Goal: Task Accomplishment & Management: Manage account settings

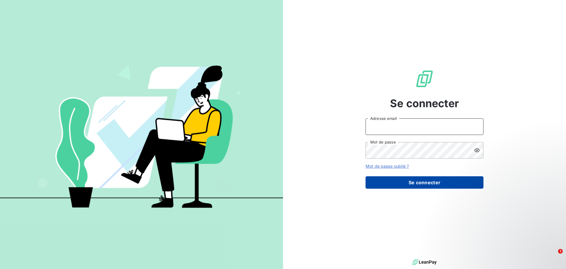
type input "olivier.keng@labelium.com"
click at [412, 180] on button "Se connecter" at bounding box center [425, 182] width 118 height 12
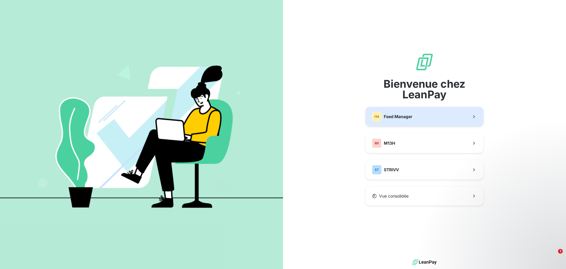
click at [419, 119] on button "FM Feed Manager" at bounding box center [425, 116] width 118 height 19
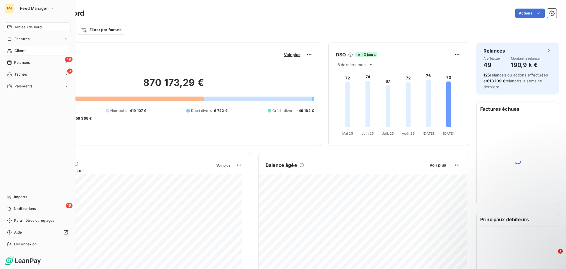
click at [39, 51] on div "Clients" at bounding box center [38, 50] width 66 height 9
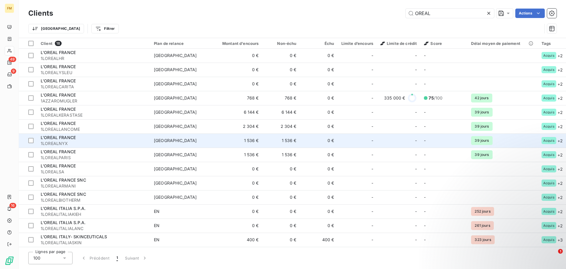
scroll to position [59, 0]
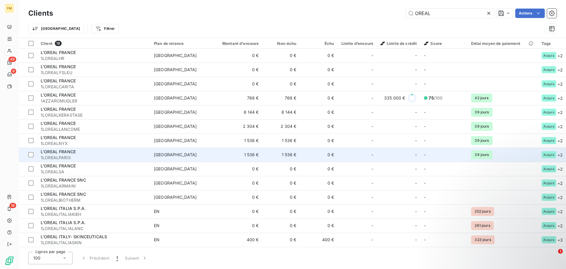
type input "OREAL"
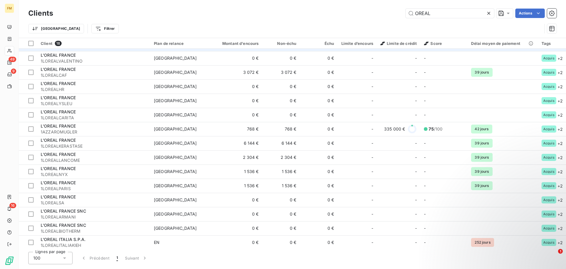
scroll to position [0, 0]
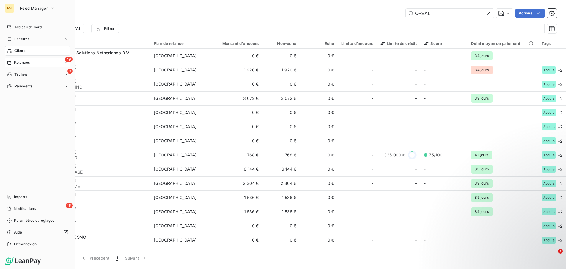
click at [26, 67] on div "49 Relances" at bounding box center [38, 62] width 66 height 9
click at [32, 53] on div "Clients" at bounding box center [38, 50] width 66 height 9
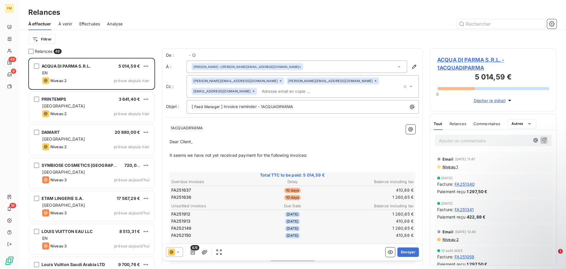
scroll to position [206, 122]
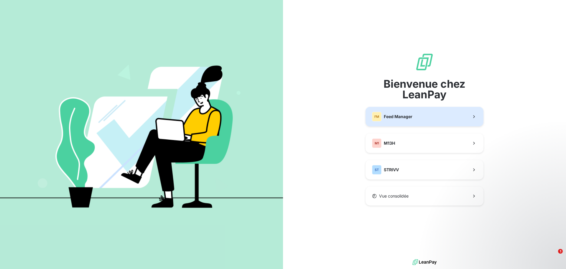
click at [409, 114] on span "Feed Manager" at bounding box center [398, 117] width 29 height 6
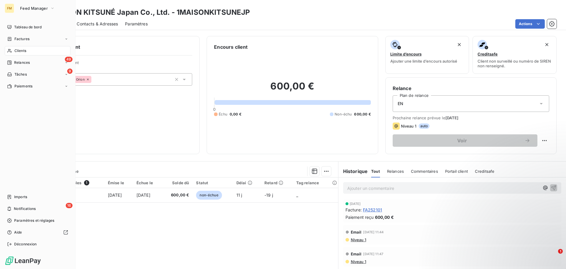
click at [33, 54] on div "Clients" at bounding box center [38, 50] width 66 height 9
click at [33, 52] on div "Clients" at bounding box center [38, 50] width 66 height 9
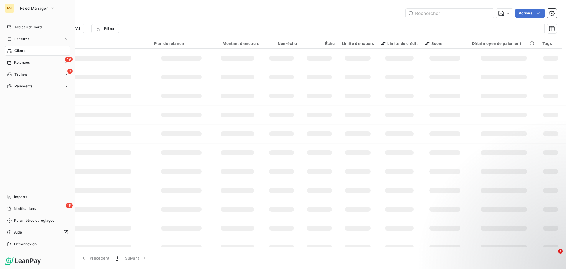
click at [21, 49] on span "Clients" at bounding box center [20, 50] width 12 height 5
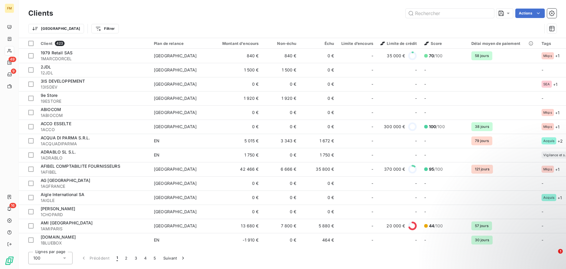
click at [44, 26] on html "FM 49 9 16 Clients Actions Trier Filtrer Client 423 Plan de relance Montant d'e…" at bounding box center [283, 134] width 566 height 269
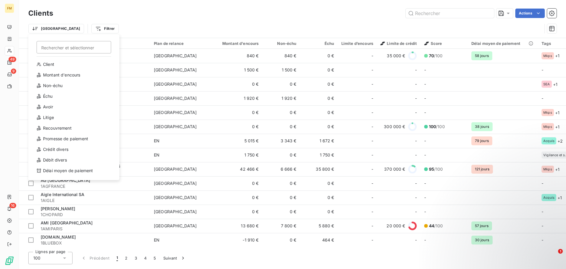
click at [72, 28] on html "FM 49 9 16 Clients Actions Trier Rechercher et sélectionner Client Montant d'en…" at bounding box center [283, 134] width 566 height 269
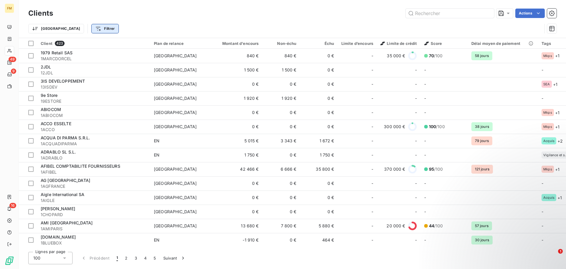
click at [76, 27] on html "FM 49 9 16 Clients Actions Trier Filtrer Client 423 Plan de relance Montant d'e…" at bounding box center [283, 134] width 566 height 269
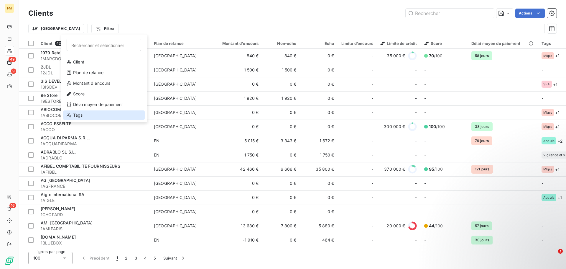
click at [78, 114] on div "Tags" at bounding box center [104, 114] width 82 height 9
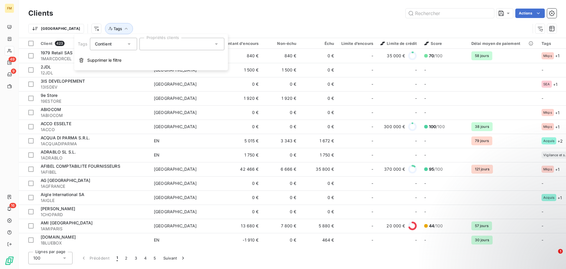
click at [155, 45] on div at bounding box center [182, 44] width 85 height 12
click at [163, 60] on div "clients douteux" at bounding box center [166, 58] width 28 height 7
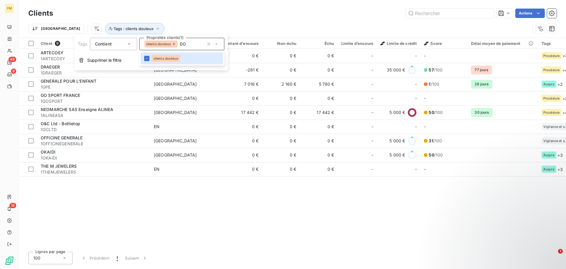
type input "D"
click at [176, 57] on span "Vigilance et suivi particulier" at bounding box center [176, 59] width 45 height 4
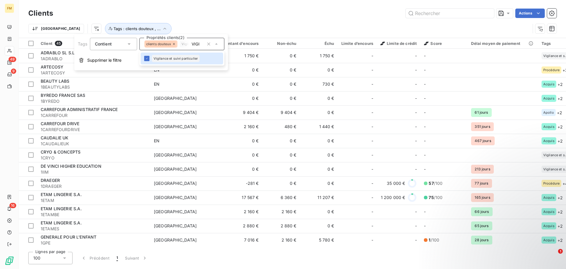
click at [174, 45] on icon at bounding box center [174, 44] width 2 height 2
type input "VIGI"
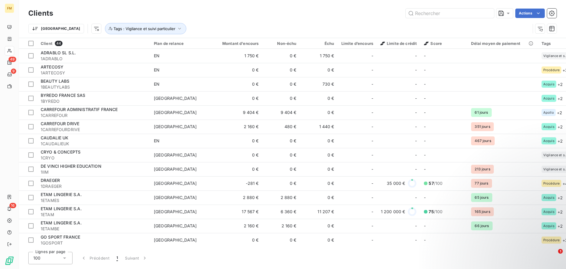
click at [210, 22] on div "Trier Tags : Vigilance et suivi particulier" at bounding box center [292, 28] width 529 height 18
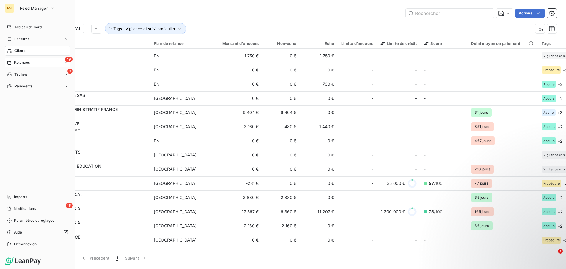
click at [14, 65] on div "Relances" at bounding box center [18, 62] width 23 height 5
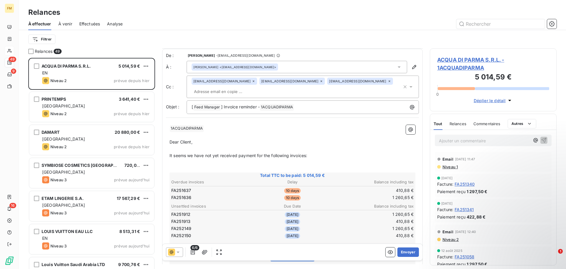
scroll to position [30, 0]
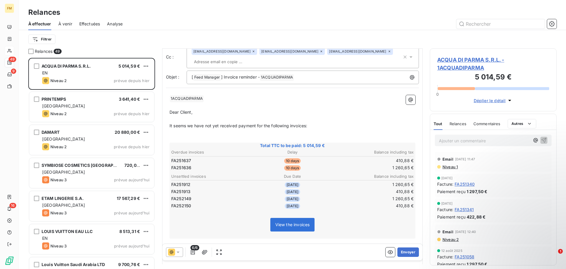
click at [326, 161] on td "10 days" at bounding box center [292, 160] width 81 height 6
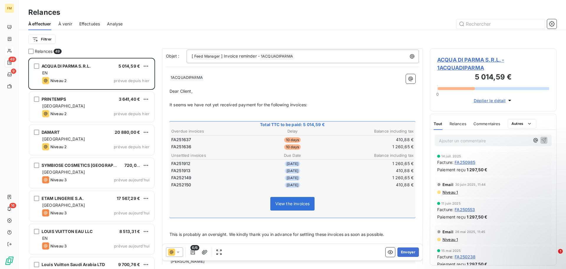
scroll to position [59, 0]
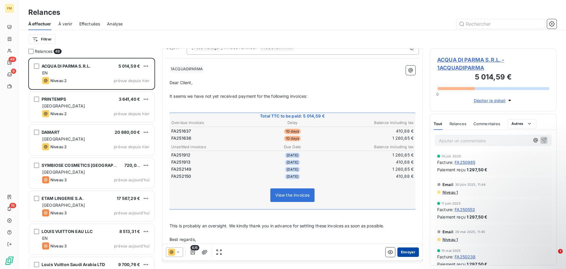
click at [401, 252] on button "Envoyer" at bounding box center [409, 251] width 22 height 9
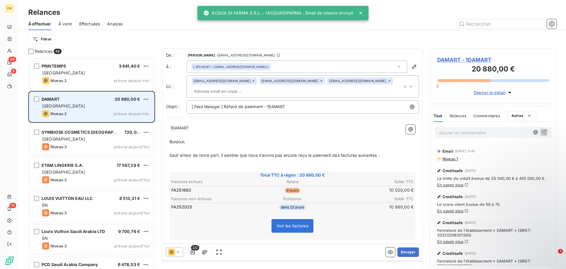
scroll to position [206, 122]
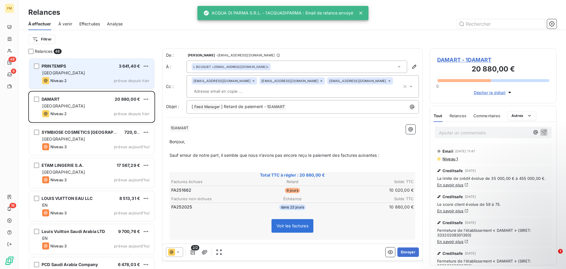
click at [90, 77] on div "Niveau 2 prévue depuis hier" at bounding box center [95, 80] width 107 height 7
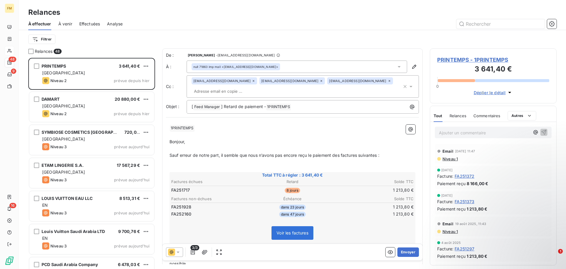
click at [401, 258] on div "3/3 Envoyer" at bounding box center [293, 252] width 260 height 17
click at [401, 254] on button "Envoyer" at bounding box center [409, 251] width 22 height 9
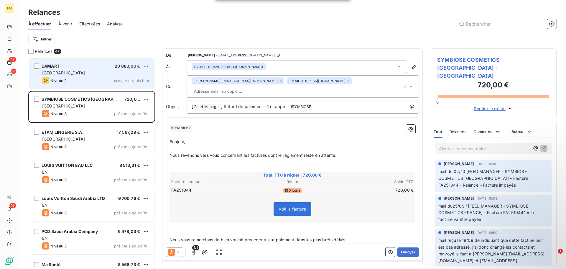
click at [103, 76] on div "[GEOGRAPHIC_DATA]" at bounding box center [95, 73] width 107 height 6
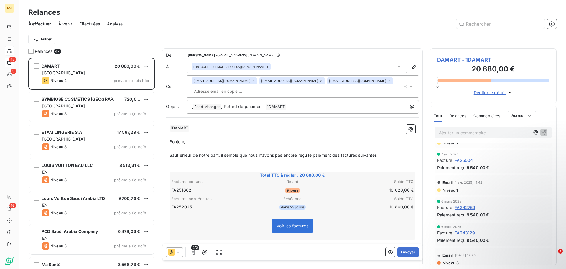
scroll to position [649, 0]
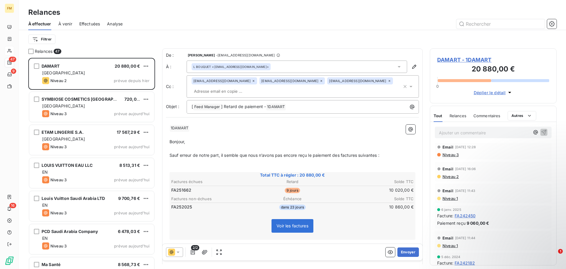
click at [294, 223] on span "Voir les factures" at bounding box center [293, 225] width 32 height 5
drag, startPoint x: 294, startPoint y: 217, endPoint x: 336, endPoint y: 209, distance: 42.5
click at [331, 214] on div "Voir les factures" at bounding box center [293, 226] width 244 height 25
click at [337, 214] on div "Voir les factures" at bounding box center [293, 226] width 244 height 25
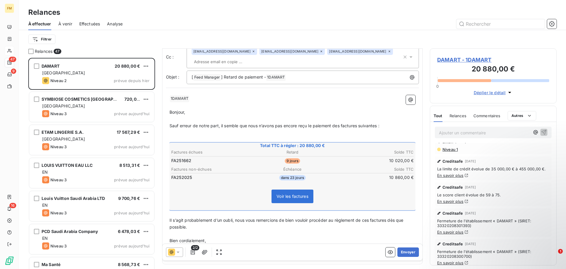
scroll to position [0, 0]
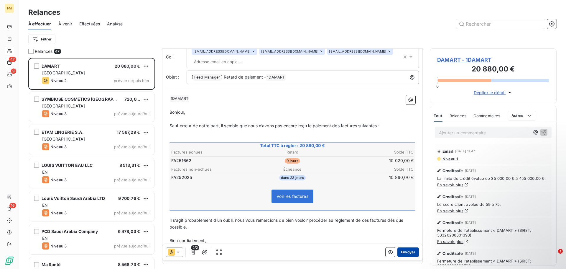
click at [406, 254] on button "Envoyer" at bounding box center [409, 251] width 22 height 9
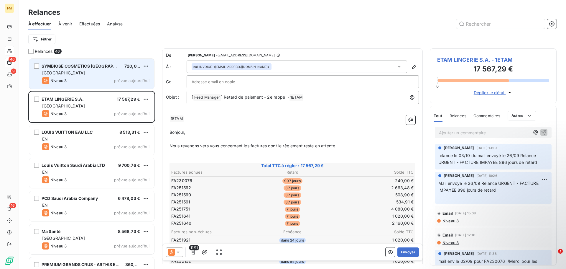
click at [92, 80] on div "Niveau 3 prévue aujourd’hui" at bounding box center [95, 80] width 107 height 7
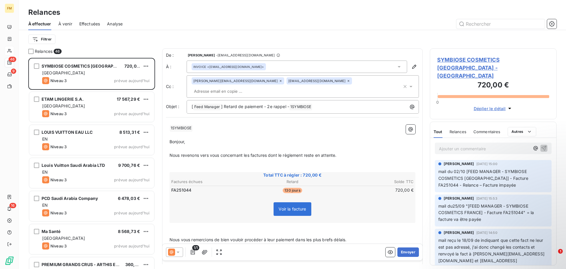
click at [478, 176] on p "mail du 02/10 [FEED MANAGER - SYMBIOSE COSMETICS [GEOGRAPHIC_DATA]] - Facture F…" at bounding box center [494, 178] width 110 height 20
drag, startPoint x: 525, startPoint y: 163, endPoint x: 469, endPoint y: 164, distance: 55.5
click at [469, 169] on span "mail du 02/10 [FEED MANAGER - SYMBIOSE COSMETICS [GEOGRAPHIC_DATA]] - Facture F…" at bounding box center [484, 178] width 91 height 19
click at [465, 178] on span "mail du 02/10 [FEED MANAGER - SYMBIOSE COSMETICS [GEOGRAPHIC_DATA]] - Facture F…" at bounding box center [484, 178] width 91 height 19
click at [476, 177] on p "mail du 02/10 [FEED MANAGER - SYMBIOSE COSMETICS [GEOGRAPHIC_DATA]] - Facture F…" at bounding box center [494, 178] width 110 height 20
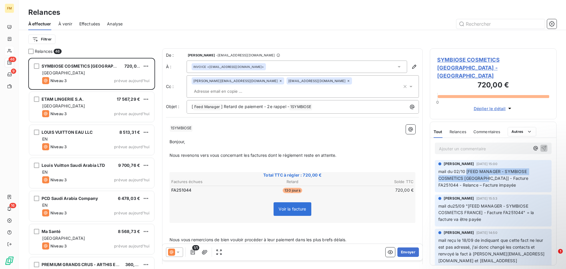
drag, startPoint x: 486, startPoint y: 170, endPoint x: 466, endPoint y: 167, distance: 20.3
click at [466, 168] on p "mail du 02/10 [FEED MANAGER - SYMBIOSE COSMETICS [GEOGRAPHIC_DATA]] - Facture F…" at bounding box center [494, 178] width 110 height 20
copy span "[FEED MANAGER - SYMBIOSE COSMETICS [GEOGRAPHIC_DATA]] -"
drag, startPoint x: 228, startPoint y: 82, endPoint x: 208, endPoint y: 83, distance: 20.1
click at [208, 83] on span "[PERSON_NAME][EMAIL_ADDRESS][DOMAIN_NAME]" at bounding box center [236, 81] width 84 height 4
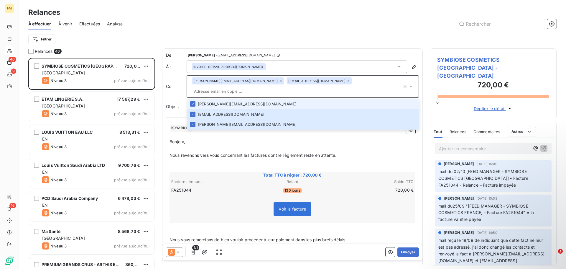
drag, startPoint x: 204, startPoint y: 116, endPoint x: 233, endPoint y: 82, distance: 44.2
click at [233, 82] on span "[PERSON_NAME][EMAIL_ADDRESS][DOMAIN_NAME]" at bounding box center [236, 81] width 84 height 4
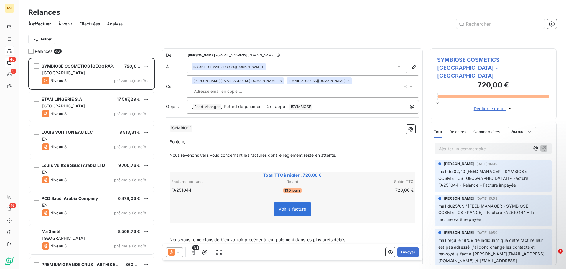
click at [233, 82] on span "[PERSON_NAME][EMAIL_ADDRESS][DOMAIN_NAME]" at bounding box center [236, 81] width 84 height 4
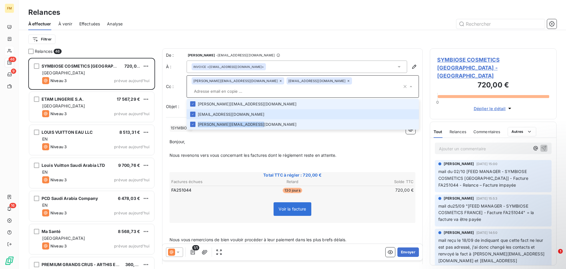
drag, startPoint x: 257, startPoint y: 115, endPoint x: 256, endPoint y: 118, distance: 3.2
click at [256, 119] on li "[PERSON_NAME][EMAIL_ADDRESS][DOMAIN_NAME]" at bounding box center [303, 124] width 232 height 10
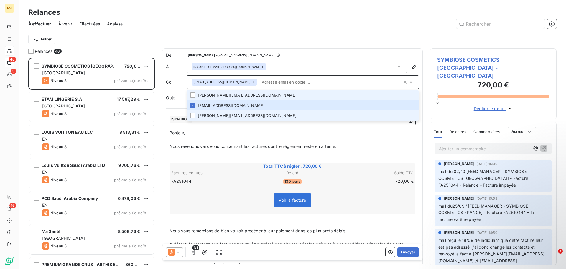
click at [209, 112] on li "[PERSON_NAME][EMAIL_ADDRESS][DOMAIN_NAME]" at bounding box center [303, 115] width 232 height 10
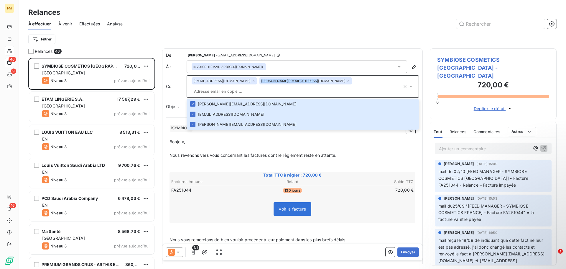
drag, startPoint x: 312, startPoint y: 83, endPoint x: 263, endPoint y: 85, distance: 48.7
click at [263, 84] on div "[PERSON_NAME][EMAIL_ADDRESS][DOMAIN_NAME]" at bounding box center [306, 80] width 93 height 7
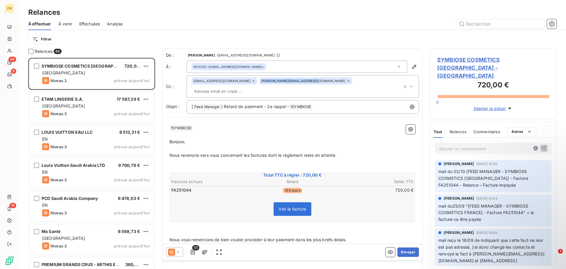
copy span "[PERSON_NAME][EMAIL_ADDRESS][DOMAIN_NAME]"
drag, startPoint x: 312, startPoint y: 83, endPoint x: 255, endPoint y: 85, distance: 57.0
click at [260, 85] on div "[EMAIL_ADDRESS][DOMAIN_NAME] [DOMAIN_NAME][EMAIL_ADDRESS][DOMAIN_NAME]" at bounding box center [297, 86] width 211 height 18
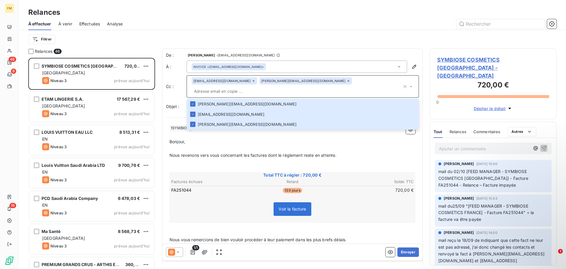
click at [483, 129] on span "Commentaires" at bounding box center [487, 131] width 27 height 5
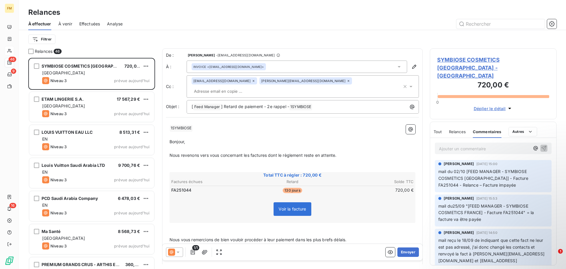
click at [470, 145] on p "Ajouter un commentaire ﻿" at bounding box center [484, 148] width 91 height 7
drag, startPoint x: 467, startPoint y: 163, endPoint x: 499, endPoint y: 176, distance: 34.9
click at [499, 176] on p "mail du 02/10 [FEED MANAGER - SYMBIOSE COSMETICS [GEOGRAPHIC_DATA]] - Facture F…" at bounding box center [494, 178] width 110 height 20
copy span "[FEED MANAGER - SYMBIOSE COSMETICS [GEOGRAPHIC_DATA]] - Facture FA251044 - Rela…"
click at [474, 145] on p "Mail du 07/10" at bounding box center [484, 148] width 91 height 7
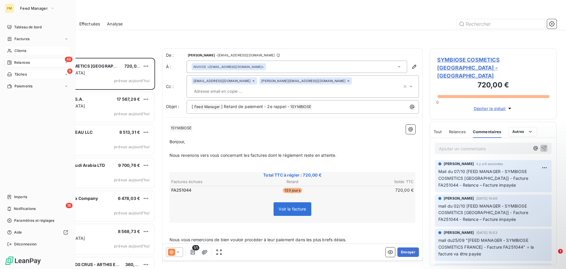
click at [18, 76] on span "Tâches" at bounding box center [20, 74] width 12 height 5
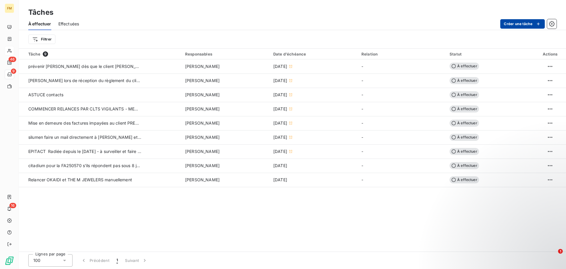
click at [518, 21] on button "Créer une tâche" at bounding box center [523, 23] width 45 height 9
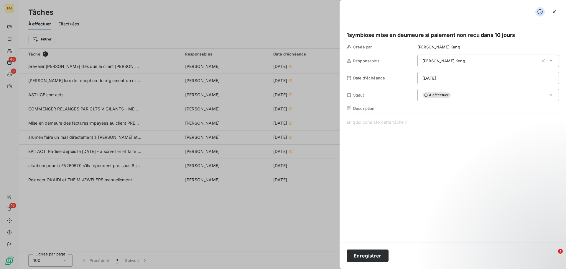
click at [410, 36] on h5 "1symbiose mise en deumeure si paiement non recu dans 10 jours" at bounding box center [453, 35] width 212 height 8
click at [438, 35] on span "meure si paiement non recu dans 10 jours" at bounding box center [458, 35] width 109 height 6
click at [474, 35] on span "meure si paiement non recu dans 10 jours" at bounding box center [458, 35] width 109 height 6
click at [471, 35] on span "meure si paiement non recu dans 10 jours" at bounding box center [458, 35] width 109 height 6
click at [455, 82] on html "FM 46 9 16 Tâches À effectuer Effectuées Créer une tâche Filtrer Tâche 9 Respon…" at bounding box center [283, 134] width 566 height 269
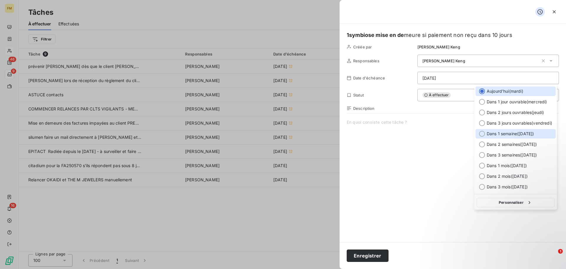
click at [502, 135] on span "Dans 1 semaine ( [DATE] )" at bounding box center [510, 134] width 47 height 6
type input "[DATE]"
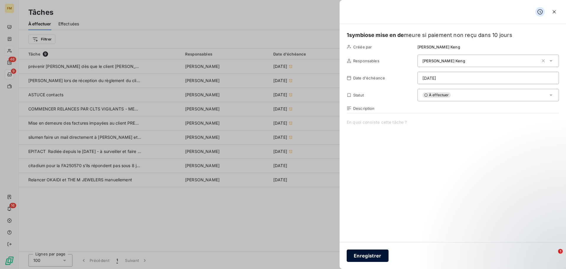
click at [367, 258] on button "Enregistrer" at bounding box center [368, 255] width 42 height 12
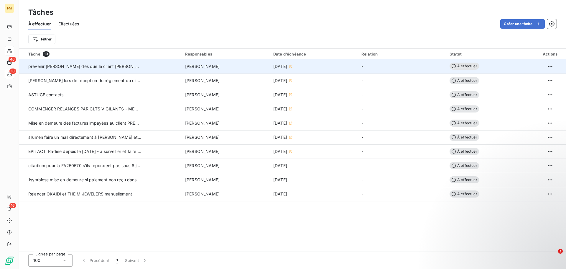
click at [162, 66] on td "prévenir [PERSON_NAME] dès que le client [PERSON_NAME] à payé" at bounding box center [100, 66] width 163 height 14
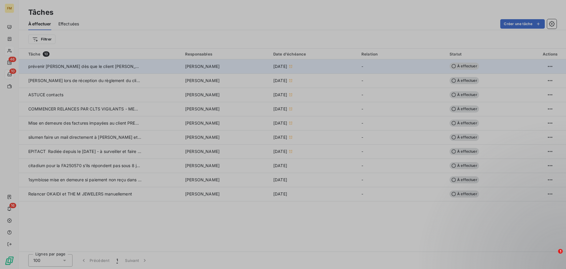
type input "[DATE]"
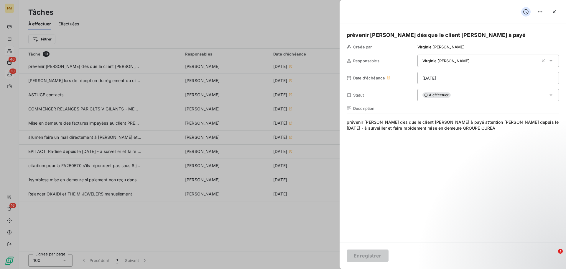
click at [215, 21] on div at bounding box center [283, 134] width 566 height 269
drag, startPoint x: 191, startPoint y: 58, endPoint x: 189, endPoint y: 55, distance: 3.7
click at [189, 55] on div at bounding box center [283, 134] width 566 height 269
click at [381, 81] on div "Date d'échéance [DATE]" at bounding box center [453, 78] width 212 height 12
click at [306, 84] on div at bounding box center [283, 134] width 566 height 269
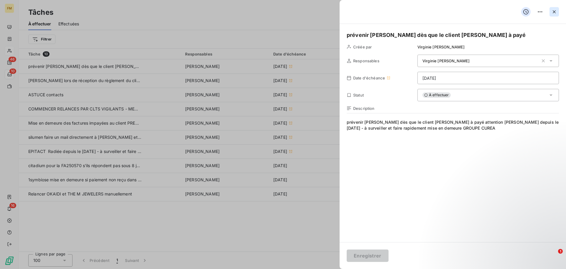
click at [552, 11] on icon "button" at bounding box center [555, 12] width 6 height 6
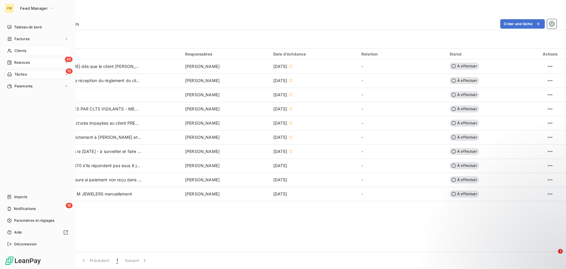
click at [22, 62] on span "Relances" at bounding box center [22, 62] width 16 height 5
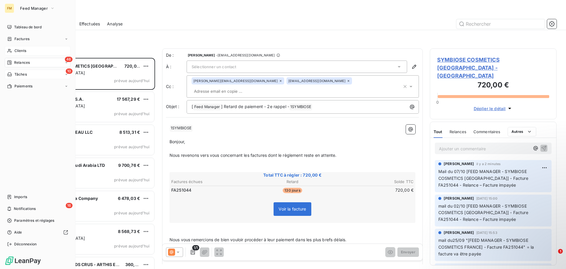
click at [18, 50] on span "Clients" at bounding box center [20, 50] width 12 height 5
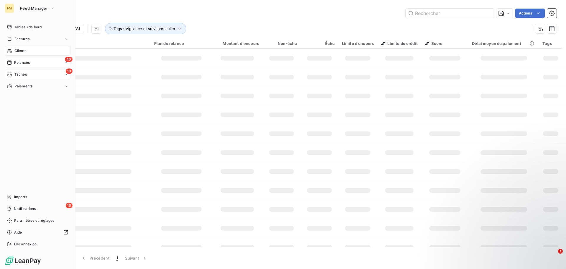
click at [11, 59] on div "46 Relances" at bounding box center [38, 62] width 66 height 9
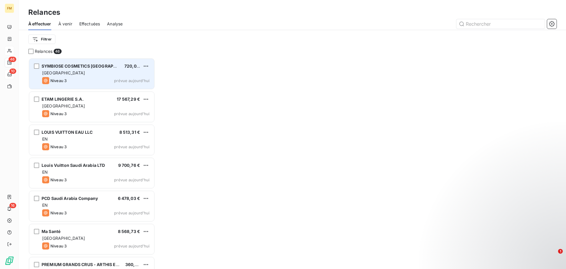
scroll to position [206, 122]
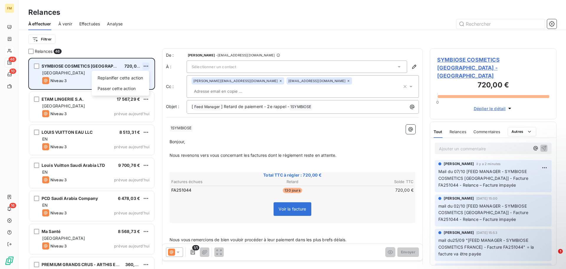
click at [146, 65] on html "FM 46 10 16 Relances À effectuer À venir Effectuées Analyse Filtrer Relances 46…" at bounding box center [283, 134] width 566 height 269
click at [123, 80] on div "Replanifier cette action" at bounding box center [120, 77] width 53 height 9
select select "9"
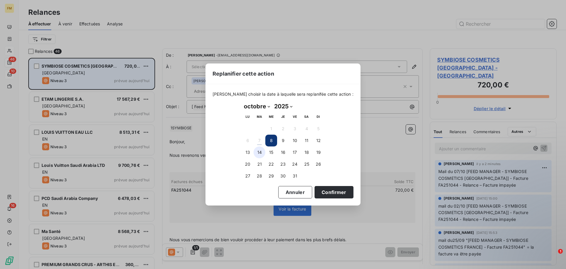
click at [261, 154] on button "14" at bounding box center [260, 152] width 12 height 12
click at [327, 191] on button "Confirmer" at bounding box center [334, 192] width 39 height 12
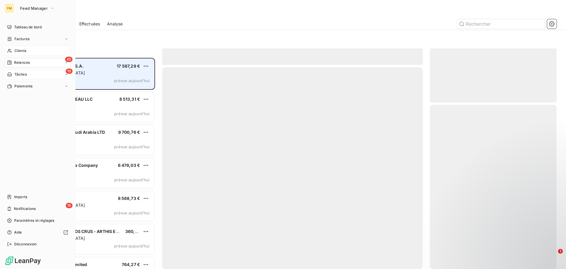
click at [17, 50] on span "Clients" at bounding box center [20, 50] width 12 height 5
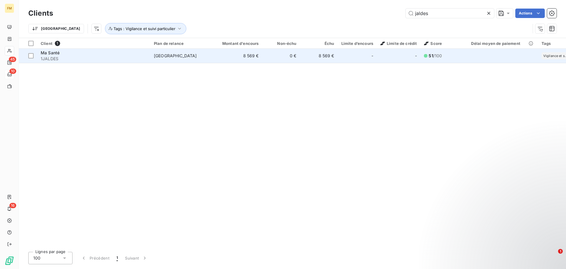
type input "jaldes"
click at [202, 62] on td "[GEOGRAPHIC_DATA]" at bounding box center [180, 56] width 61 height 14
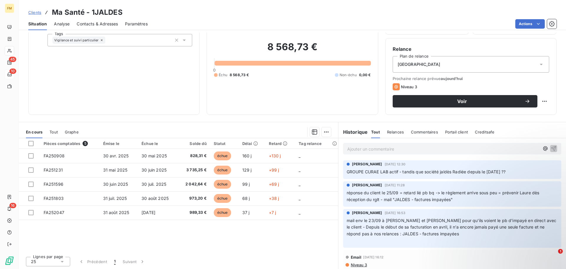
scroll to position [40, 0]
click at [418, 169] on span "GROUPE CURAE LAB actif - tandis que société jaldès Radiée depuis le [DATE] ??" at bounding box center [426, 170] width 159 height 5
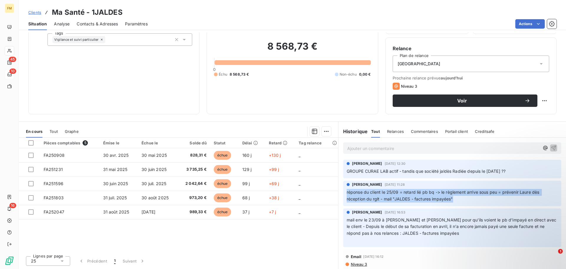
drag, startPoint x: 344, startPoint y: 192, endPoint x: 468, endPoint y: 198, distance: 123.4
click at [468, 198] on p "réponse du client le 25/09 = retard lié pb bq -> le règlement arrive sous peu =…" at bounding box center [452, 196] width 211 height 14
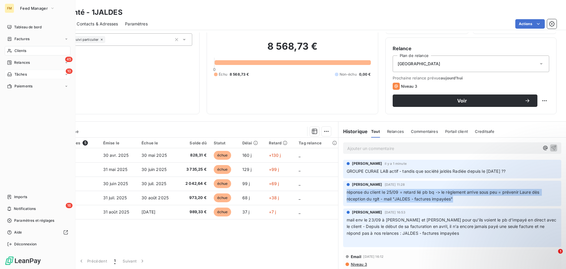
click at [26, 73] on span "Tâches" at bounding box center [20, 74] width 12 height 5
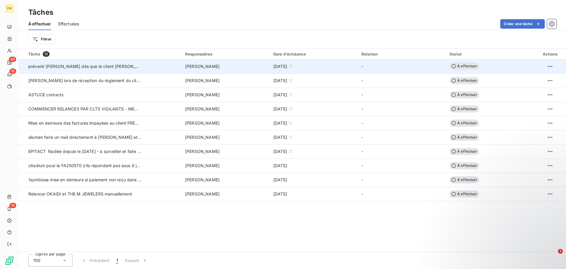
click at [123, 69] on div "prévenir [PERSON_NAME] dès que le client [PERSON_NAME] à payé" at bounding box center [84, 66] width 113 height 6
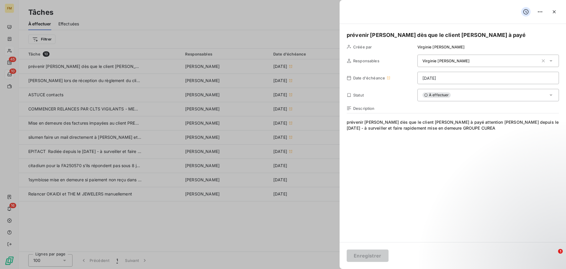
click at [454, 129] on span "prévenir [PERSON_NAME] dès que le client [PERSON_NAME] à payéattention [PERSON…" at bounding box center [453, 175] width 212 height 113
click at [140, 37] on div at bounding box center [283, 134] width 566 height 269
click at [191, 81] on div at bounding box center [283, 134] width 566 height 269
click at [554, 12] on icon "button" at bounding box center [555, 12] width 6 height 6
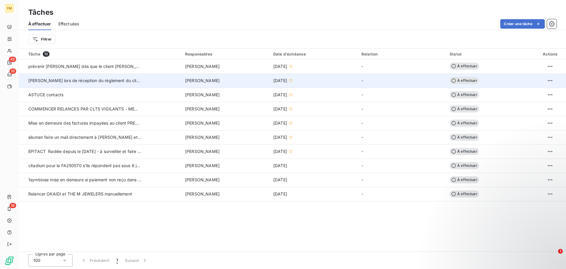
click at [151, 80] on td "[PERSON_NAME] lors de réception du règlement du client JALDES" at bounding box center [100, 80] width 163 height 14
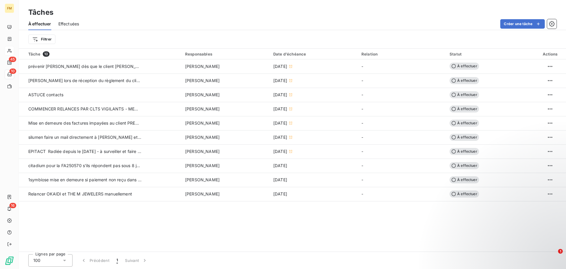
type input "[DATE]"
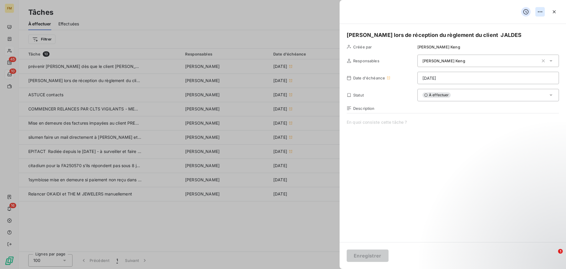
click at [540, 11] on html "FM 45 10 16 Tâches À effectuer Effectuées Créer une tâche Filtrer Tâche 10 Resp…" at bounding box center [283, 134] width 566 height 269
click at [503, 26] on div "Supprimer la tâche" at bounding box center [516, 24] width 51 height 9
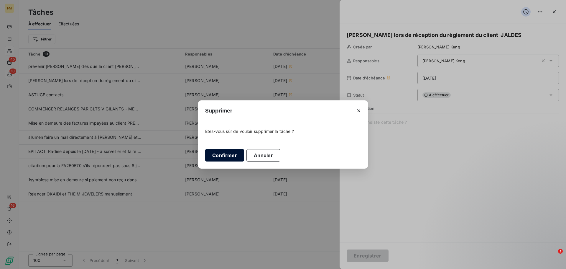
click at [217, 153] on button "Confirmer" at bounding box center [224, 155] width 39 height 12
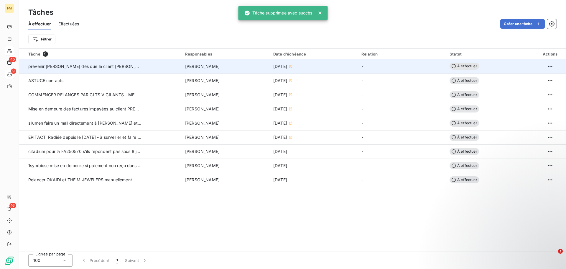
click at [119, 64] on div "prévenir [PERSON_NAME] dès que le client [PERSON_NAME] à payé" at bounding box center [84, 66] width 113 height 6
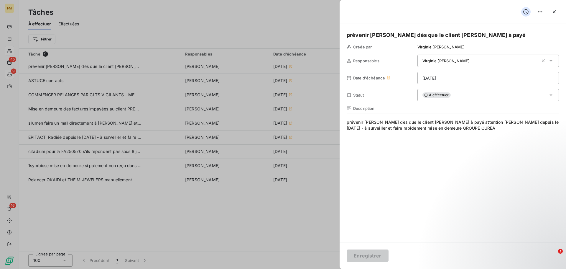
click at [399, 133] on span "prévenir [PERSON_NAME] dès que le client [PERSON_NAME] à payéattention [PERSON…" at bounding box center [453, 175] width 212 height 113
click at [454, 129] on span "prévenir [PERSON_NAME] dès que le client [PERSON_NAME] à payéattention [PERSON…" at bounding box center [453, 175] width 212 height 113
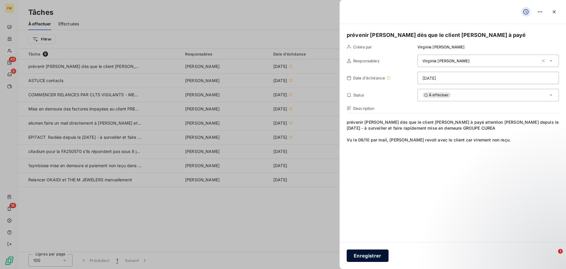
click at [368, 260] on button "Enregistrer" at bounding box center [368, 255] width 42 height 12
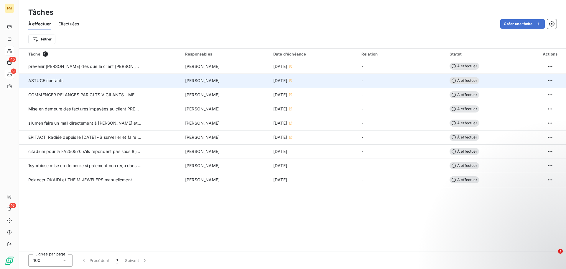
click at [123, 85] on td "ASTUCE contacts" at bounding box center [100, 80] width 163 height 14
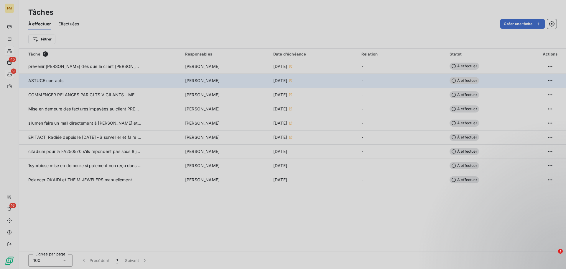
type input "[DATE]"
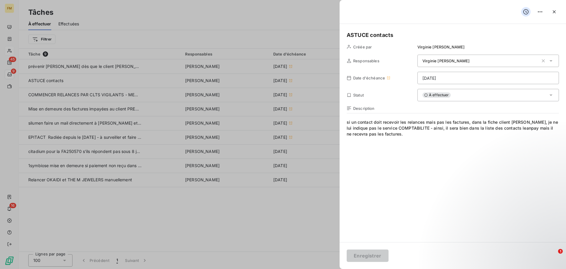
click at [185, 212] on div at bounding box center [283, 134] width 566 height 269
click at [552, 13] on icon "button" at bounding box center [555, 12] width 6 height 6
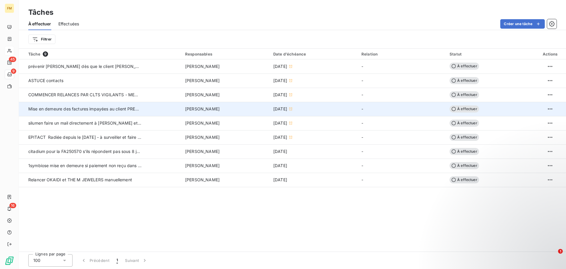
click at [153, 111] on td "Mise en demeure des factures impayées au client PREMIUM GRANDS CRUS" at bounding box center [100, 109] width 163 height 14
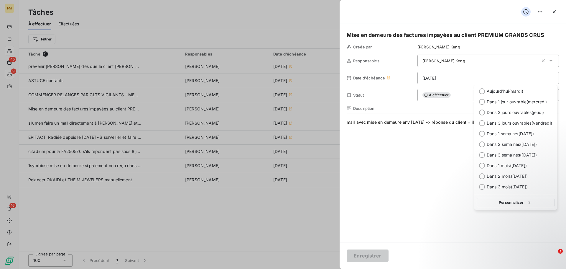
click at [465, 78] on html "FM 45 9 16 Tâches À effectuer Effectuées Créer une tâche Filtrer Tâche 9 Respon…" at bounding box center [283, 134] width 566 height 269
click at [523, 124] on span "Dans 3 jours ouvrables ( [DATE] )" at bounding box center [519, 123] width 65 height 6
type input "[DATE]"
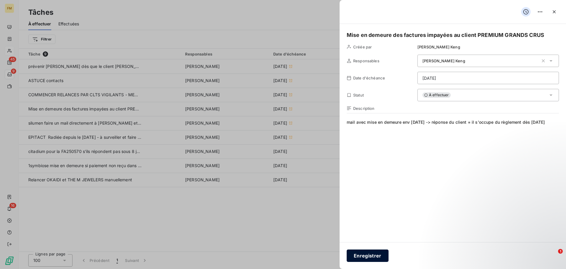
click at [363, 256] on button "Enregistrer" at bounding box center [368, 255] width 42 height 12
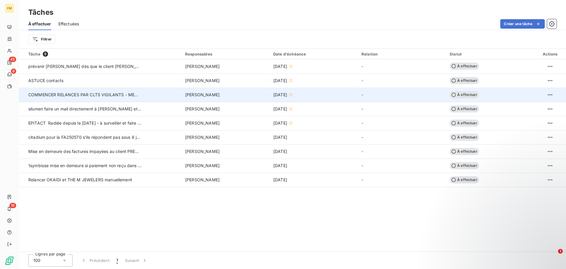
click at [156, 92] on td "COMMENCER RELANCES PAR CLTS VIGILANTS - MEME CEUX QUI NE SONT PAS DANS LES RELA…" at bounding box center [100, 95] width 163 height 14
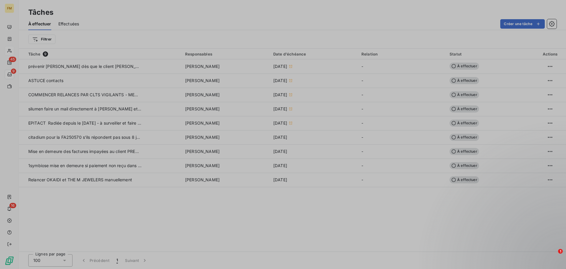
type input "[DATE]"
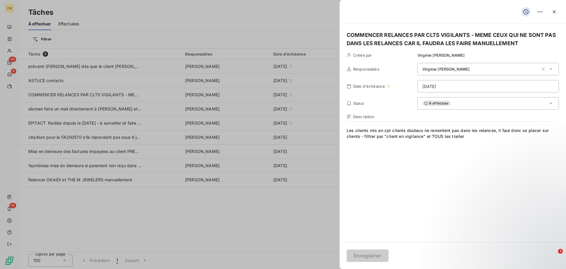
drag, startPoint x: 556, startPoint y: 14, endPoint x: 545, endPoint y: 14, distance: 11.5
click at [556, 14] on icon "button" at bounding box center [555, 12] width 6 height 6
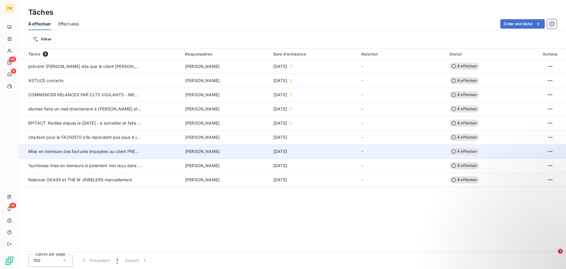
click at [236, 153] on div "[PERSON_NAME]" at bounding box center [225, 151] width 81 height 6
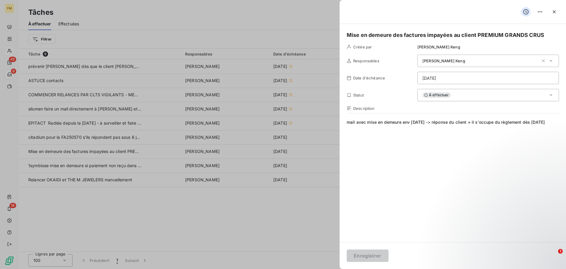
click at [550, 123] on span "mail avec mise en demeure env [DATE] -> réponse du client = il s'occupe du règl…" at bounding box center [453, 175] width 212 height 113
click at [558, 12] on button "button" at bounding box center [554, 11] width 9 height 9
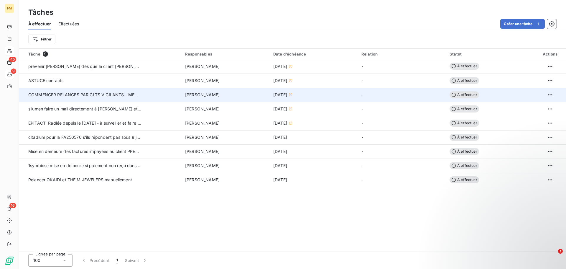
click at [227, 96] on div "[PERSON_NAME]" at bounding box center [225, 95] width 81 height 6
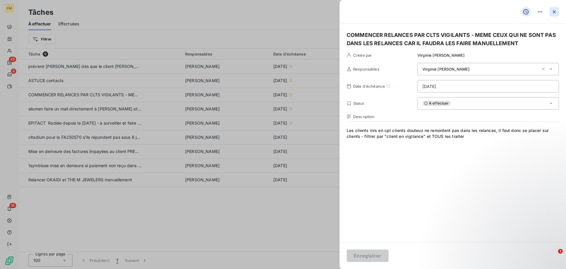
click at [552, 11] on icon "button" at bounding box center [555, 12] width 6 height 6
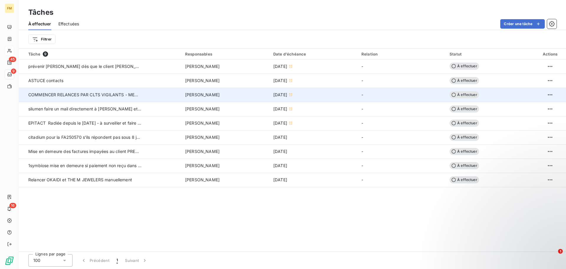
click at [158, 98] on td "COMMENCER RELANCES PAR CLTS VIGILANTS - MEME CEUX QUI NE SONT PAS DANS LES RELA…" at bounding box center [100, 95] width 163 height 14
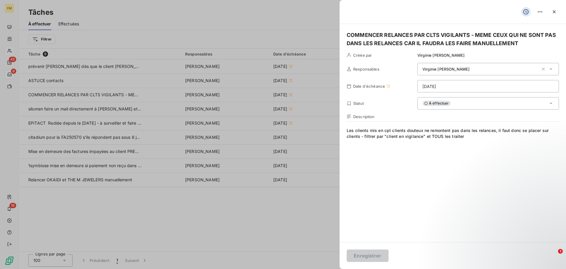
click at [465, 135] on span "Les clients mis en cpt clients douteux ne remontent pas dans les relances, il f…" at bounding box center [453, 183] width 212 height 113
click at [555, 12] on icon "button" at bounding box center [555, 12] width 6 height 6
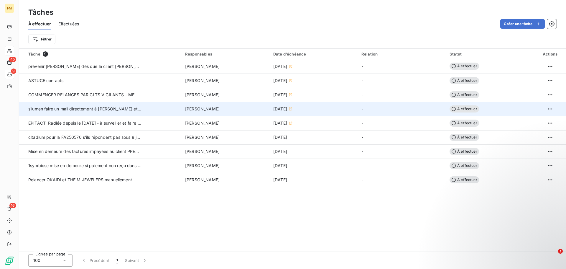
click at [226, 113] on td "[PERSON_NAME]" at bounding box center [226, 109] width 88 height 14
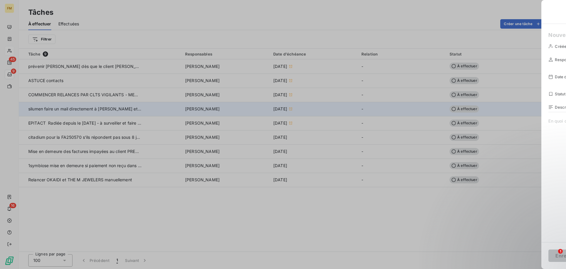
type input "[DATE]"
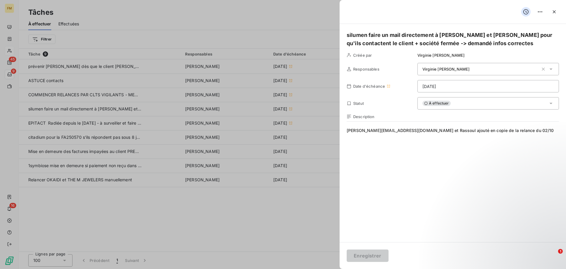
click at [78, 47] on div at bounding box center [283, 134] width 566 height 269
drag, startPoint x: 553, startPoint y: 10, endPoint x: 388, endPoint y: 10, distance: 165.8
click at [554, 10] on icon "button" at bounding box center [555, 12] width 6 height 6
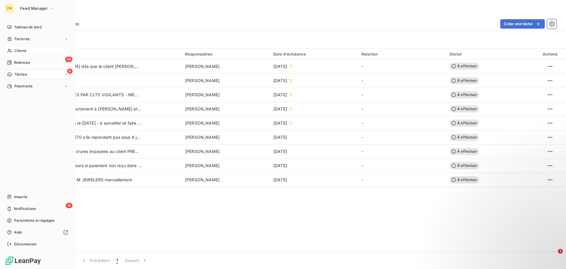
click at [18, 47] on div "Clients" at bounding box center [38, 50] width 66 height 9
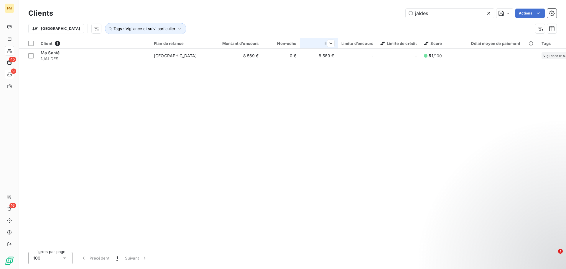
drag, startPoint x: 422, startPoint y: 15, endPoint x: 336, endPoint y: 39, distance: 88.7
click at [387, 21] on div "Clients jaldes Actions Trier Tags : Vigilance et suivi particulier" at bounding box center [292, 22] width 529 height 31
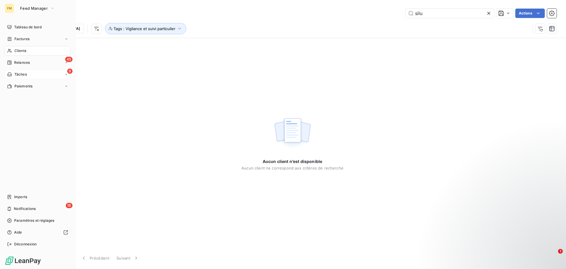
type input "silu"
drag, startPoint x: 17, startPoint y: 73, endPoint x: 22, endPoint y: 73, distance: 5.0
click at [18, 73] on span "Tâches" at bounding box center [20, 74] width 12 height 5
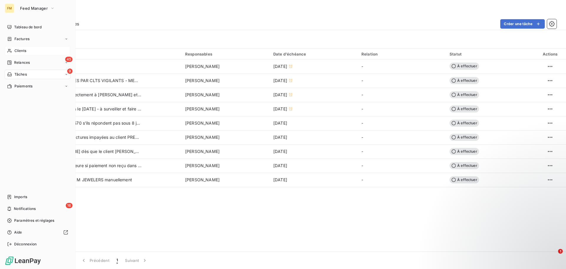
click at [24, 49] on span "Clients" at bounding box center [20, 50] width 12 height 5
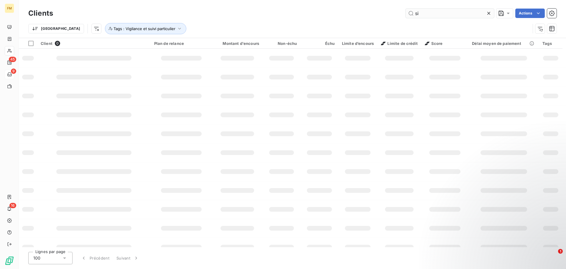
type input "s"
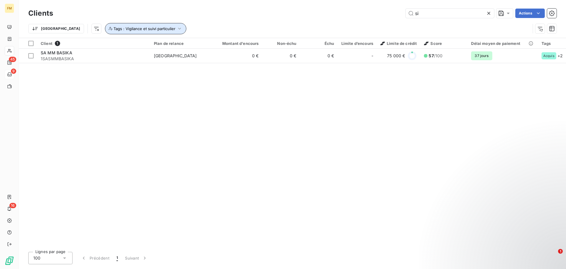
click at [177, 27] on icon "button" at bounding box center [180, 29] width 6 height 6
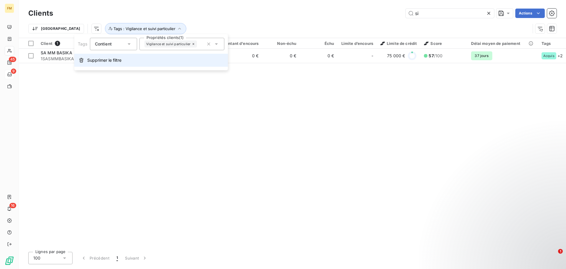
click at [119, 57] on button "Supprimer le filtre" at bounding box center [151, 60] width 154 height 13
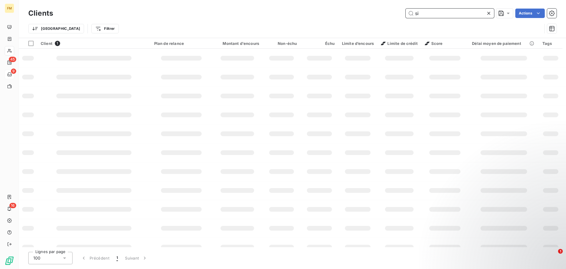
click at [444, 11] on input "si" at bounding box center [450, 13] width 88 height 9
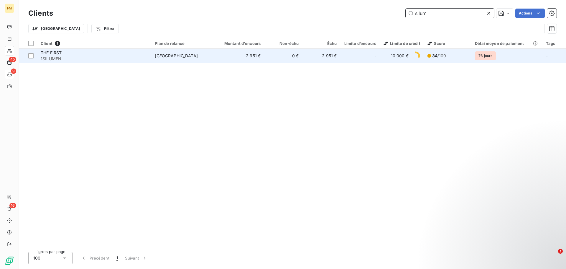
type input "silum"
click at [177, 62] on td "[GEOGRAPHIC_DATA]" at bounding box center [182, 56] width 62 height 14
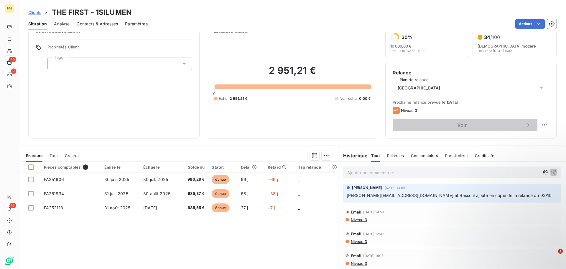
scroll to position [29, 0]
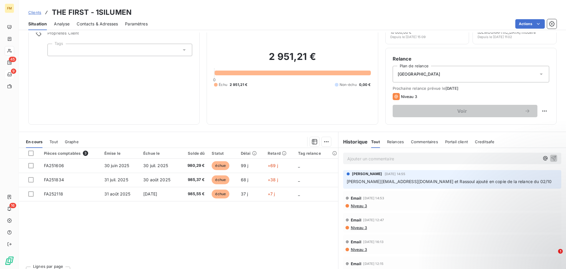
click at [358, 206] on span "Niveau 3" at bounding box center [358, 205] width 17 height 5
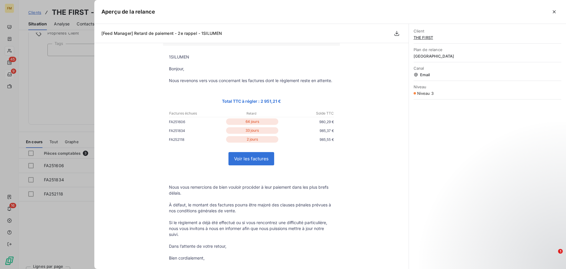
scroll to position [0, 0]
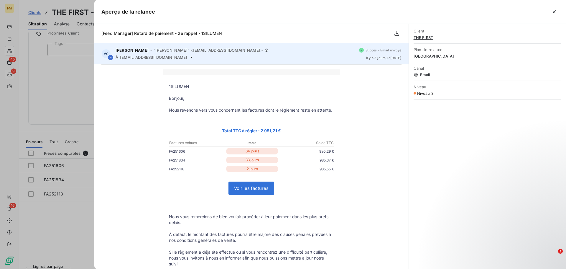
click at [189, 58] on icon at bounding box center [191, 57] width 5 height 5
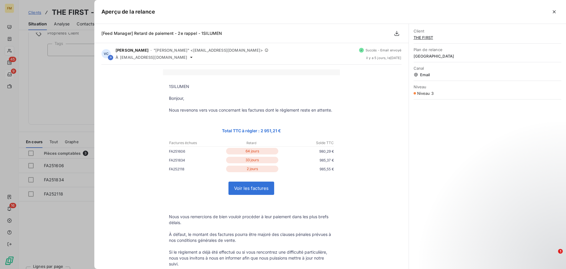
click at [155, 71] on div "1SILUMEN [GEOGRAPHIC_DATA], Nous revenons vers vous concernant les factures don…" at bounding box center [251, 200] width 300 height 263
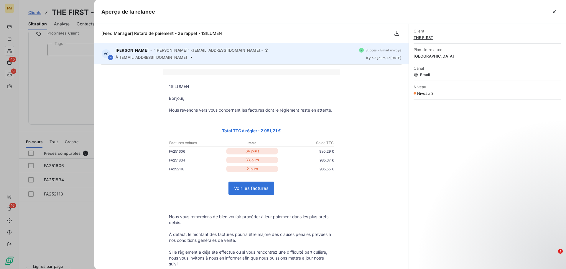
click at [189, 57] on icon at bounding box center [191, 57] width 5 height 5
click at [161, 55] on span "[EMAIL_ADDRESS][DOMAIN_NAME]" at bounding box center [153, 57] width 67 height 5
click at [189, 56] on icon at bounding box center [191, 57] width 5 height 5
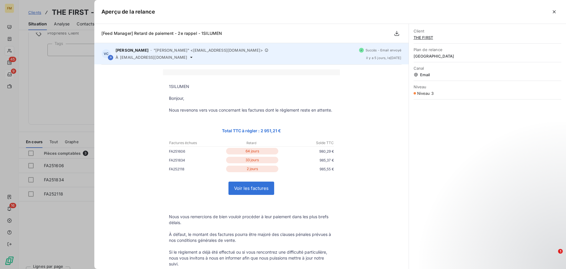
click at [189, 56] on icon at bounding box center [191, 57] width 5 height 5
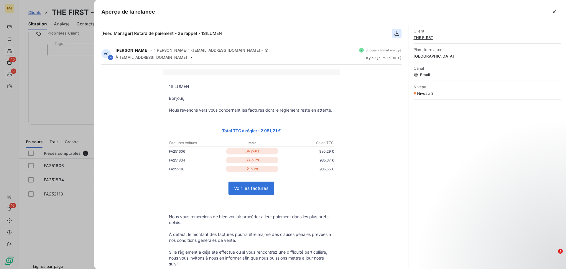
click at [400, 34] on button "button" at bounding box center [396, 33] width 9 height 9
drag, startPoint x: 0, startPoint y: 57, endPoint x: 23, endPoint y: 60, distance: 22.8
click at [0, 57] on div at bounding box center [283, 134] width 566 height 269
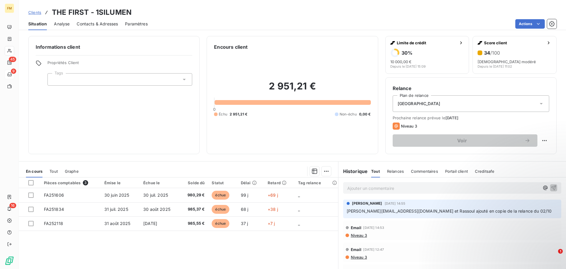
click at [420, 171] on span "Commentaires" at bounding box center [424, 171] width 27 height 5
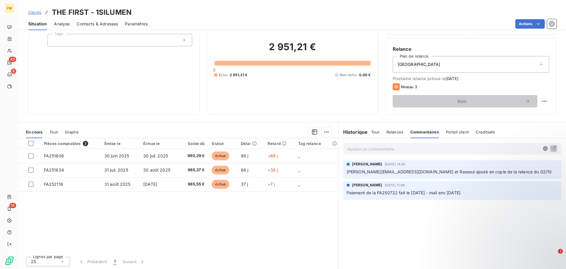
scroll to position [40, 0]
click at [401, 149] on p "Ajouter un commentaire ﻿" at bounding box center [443, 148] width 192 height 7
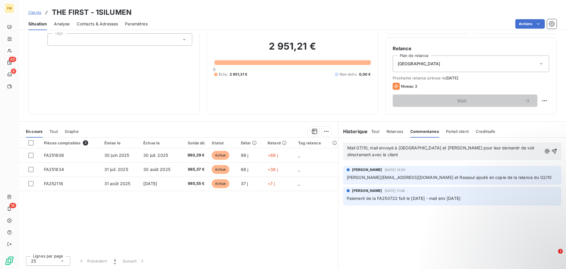
click at [460, 148] on span "Mail 07/10, mail envoyé à [GEOGRAPHIC_DATA] et [PERSON_NAME] pour leur demandr …" at bounding box center [441, 151] width 189 height 12
click at [467, 148] on span "Mail 07/10, mail envoyé à [GEOGRAPHIC_DATA] et [PERSON_NAME] pour leur demandr …" at bounding box center [441, 151] width 189 height 12
click at [491, 150] on span "Mail 07/10, mail envoyé à Rssoul et [PERSON_NAME] pour leur demander de voir di…" at bounding box center [440, 151] width 186 height 12
click at [365, 148] on span "Mail 07/10, mail envoyé à Rssoul et [PERSON_NAME] pour leur demander de voir di…" at bounding box center [440, 151] width 186 height 12
click at [463, 147] on span "Mail 07/10 Facture impayé client SILUMEN, mail envoyé à [PERSON_NAME] et [PERSO…" at bounding box center [443, 151] width 192 height 12
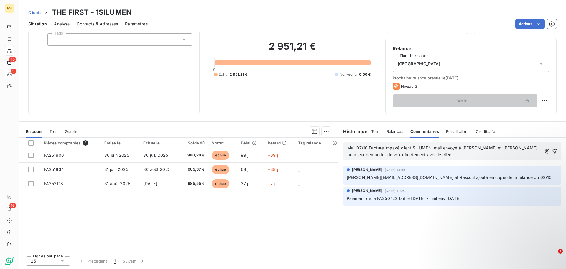
click at [425, 156] on p "Mail 07/10 Facture impayé client SILUMEN, mail envoyé à [PERSON_NAME] et [PERSO…" at bounding box center [444, 152] width 195 height 14
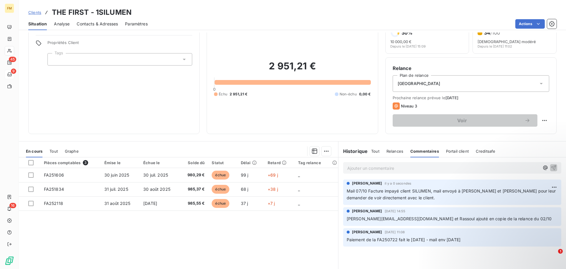
scroll to position [0, 0]
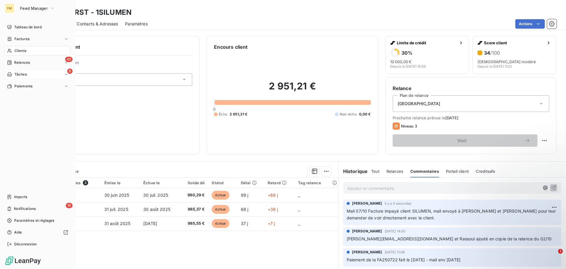
click at [19, 73] on span "Tâches" at bounding box center [20, 74] width 12 height 5
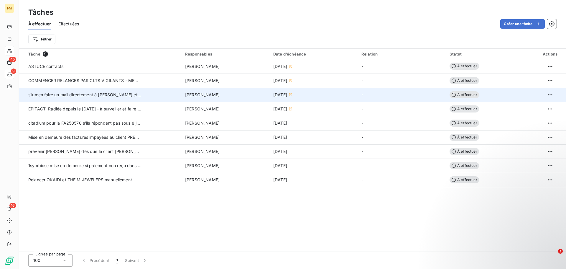
click at [201, 96] on span "[PERSON_NAME]" at bounding box center [202, 95] width 35 height 6
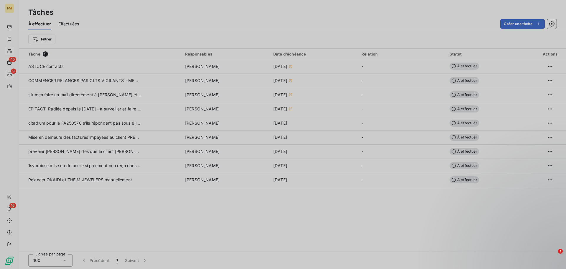
type input "[DATE]"
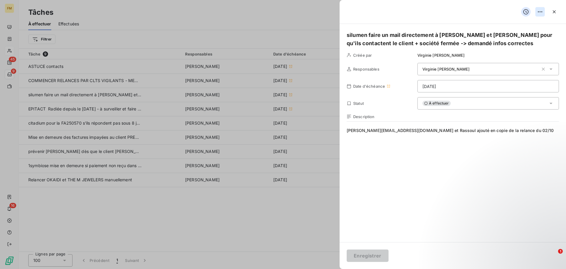
click at [539, 13] on html "FM 45 9 16 Tâches À effectuer Effectuées Créer une tâche Filtrer Tâche 9 Respon…" at bounding box center [283, 134] width 566 height 269
click at [527, 13] on html "FM 45 9 16 Tâches À effectuer Effectuées Créer une tâche Filtrer Tâche 9 Respon…" at bounding box center [283, 134] width 566 height 269
click at [527, 13] on icon at bounding box center [526, 12] width 6 height 6
click at [496, 101] on div "À effectuer" at bounding box center [489, 103] width 142 height 12
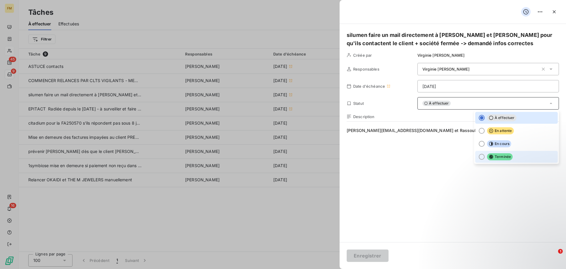
click at [504, 158] on span "Terminée" at bounding box center [500, 156] width 26 height 7
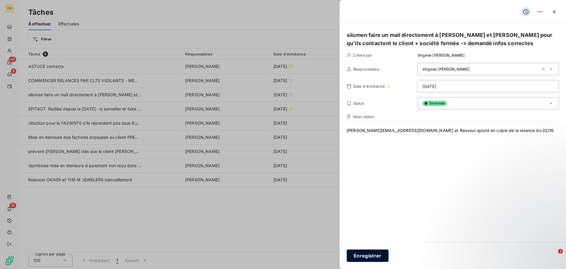
click at [369, 257] on button "Enregistrer" at bounding box center [368, 255] width 42 height 12
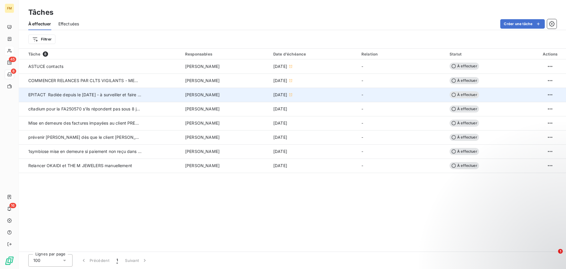
click at [276, 99] on td "[DATE]" at bounding box center [314, 95] width 88 height 14
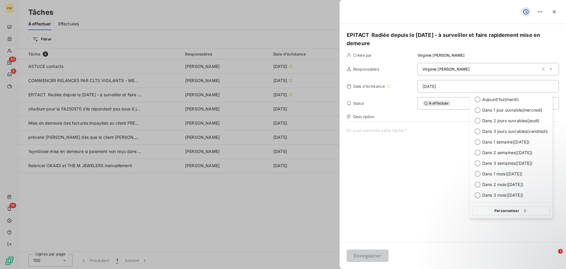
click at [478, 86] on html "FM 45 8 16 Tâches À effectuer Effectuées Créer une tâche Filtrer Tâche 8 Respon…" at bounding box center [283, 134] width 566 height 269
click at [528, 130] on span "Dans 3 jours ouvrables ( [DATE] )" at bounding box center [515, 131] width 65 height 6
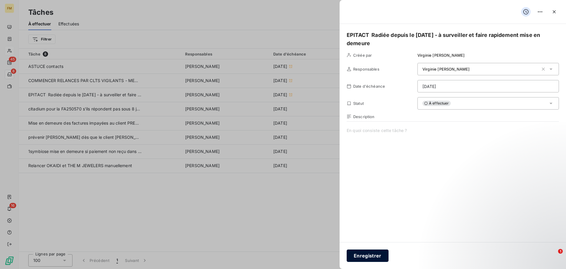
click at [377, 259] on button "Enregistrer" at bounding box center [368, 255] width 42 height 12
type input "[DATE]"
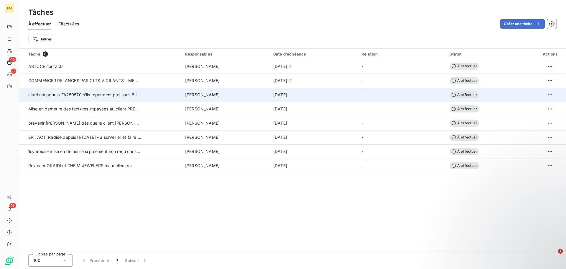
click at [224, 92] on div "[PERSON_NAME]" at bounding box center [225, 95] width 81 height 6
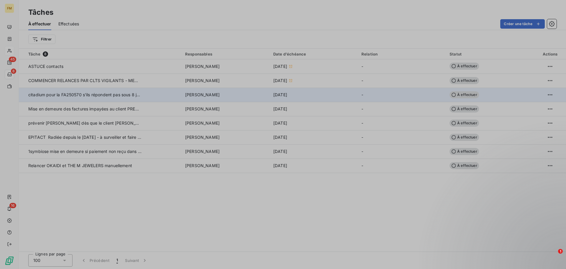
type input "[DATE]"
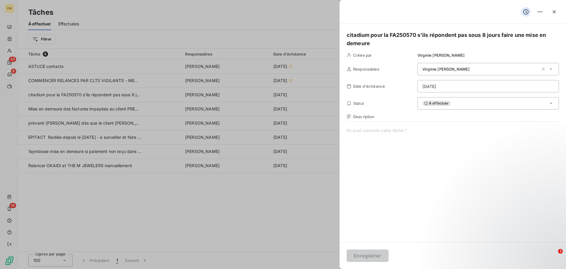
click at [280, 205] on div at bounding box center [283, 134] width 566 height 269
click at [556, 12] on icon "button" at bounding box center [555, 12] width 6 height 6
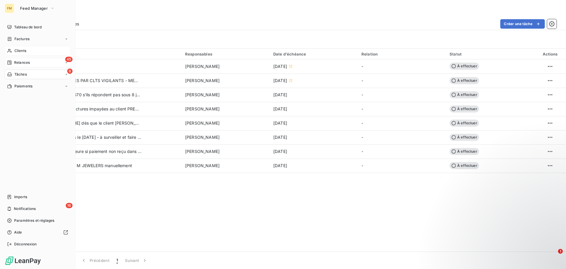
click at [18, 63] on span "Relances" at bounding box center [22, 62] width 16 height 5
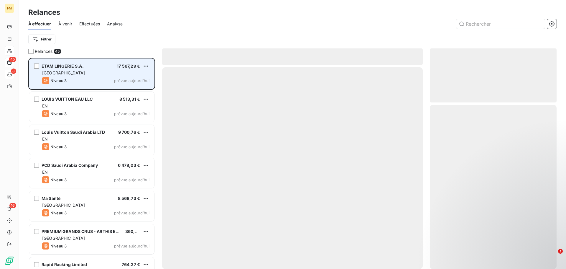
scroll to position [206, 122]
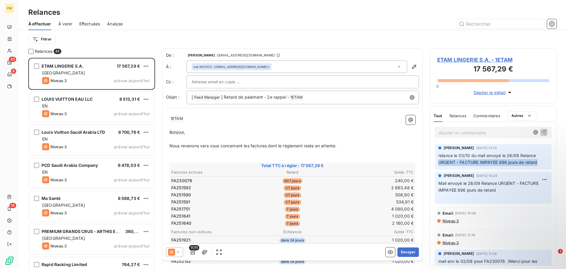
drag, startPoint x: 439, startPoint y: 163, endPoint x: 537, endPoint y: 165, distance: 98.0
click at [537, 165] on p "relance le 03/10 du mail envoyé le 26/09 Relance URGENT - FACTURE IMPAYEE 896 j…" at bounding box center [494, 159] width 110 height 14
copy span "URGENT - FACTURE IMPAYEE 896 jours de retard"
click at [405, 252] on button "Envoyer" at bounding box center [409, 251] width 22 height 9
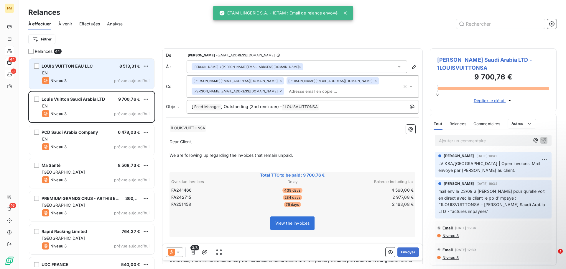
click at [110, 71] on div "EN" at bounding box center [95, 73] width 107 height 6
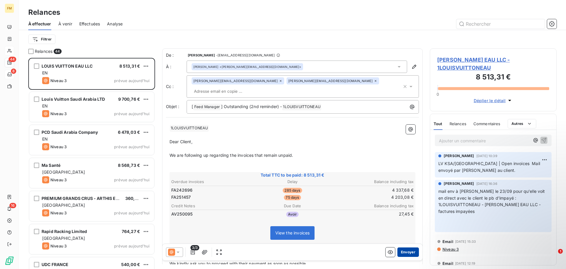
click at [410, 252] on button "Envoyer" at bounding box center [409, 251] width 22 height 9
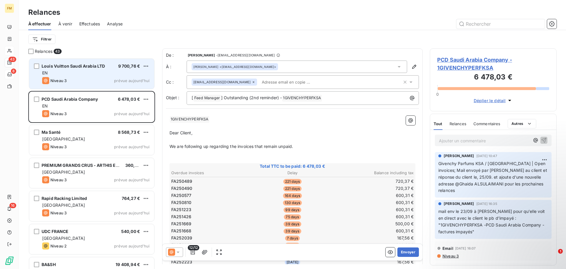
click at [88, 78] on div "Niveau 3 prévue aujourd’hui" at bounding box center [95, 80] width 107 height 7
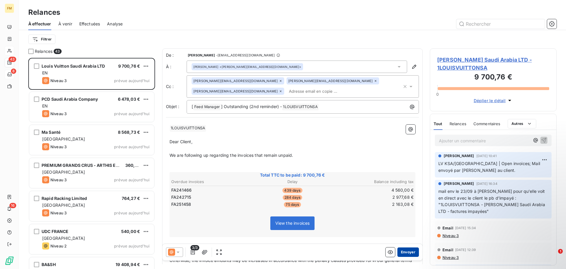
click at [405, 252] on button "Envoyer" at bounding box center [409, 251] width 22 height 9
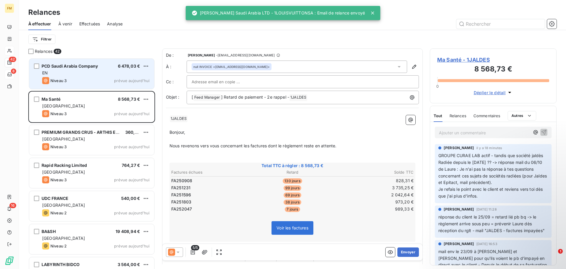
click at [103, 72] on div "EN" at bounding box center [95, 73] width 107 height 6
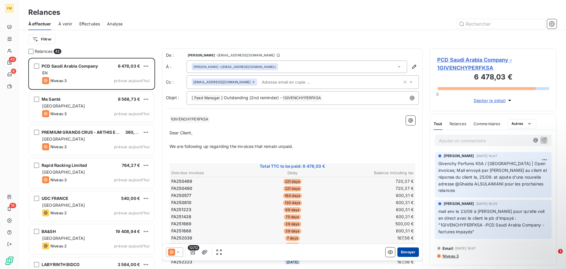
click at [405, 253] on button "Envoyer" at bounding box center [409, 251] width 22 height 9
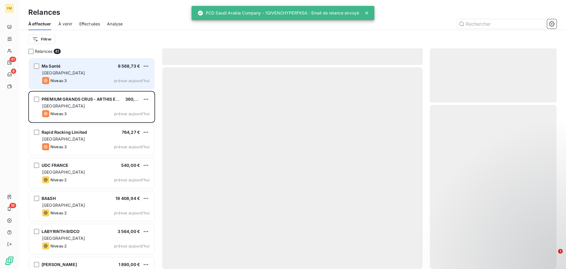
click at [89, 76] on div "Ma Santé 8 568,73 € FRANCE Niveau 3 prévue [DATE]" at bounding box center [91, 74] width 125 height 30
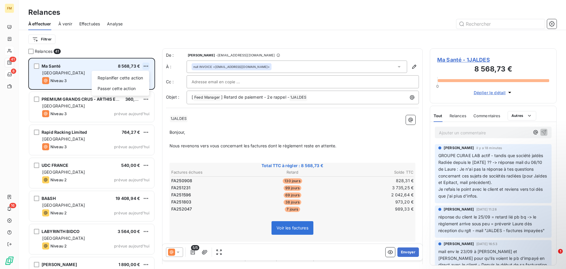
click at [146, 68] on html "FM 41 8 16 Relances À effectuer À venir Effectuées Analyse Filtrer Relances 41 …" at bounding box center [283, 134] width 566 height 269
click at [129, 80] on div "Replanifier cette action" at bounding box center [120, 77] width 53 height 9
select select "9"
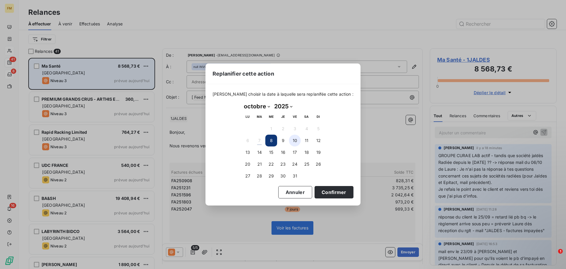
click at [296, 140] on button "10" at bounding box center [295, 141] width 12 height 12
click at [324, 194] on button "Confirmer" at bounding box center [334, 192] width 39 height 12
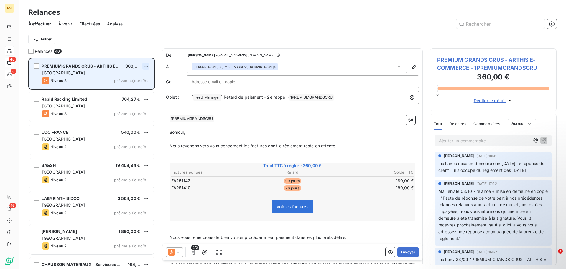
click at [146, 68] on html "FM 40 8 16 Relances À effectuer À venir Effectuées Analyse Filtrer Relances 40 …" at bounding box center [283, 134] width 566 height 269
click at [133, 76] on div "Replanifier cette action" at bounding box center [120, 77] width 53 height 9
select select "9"
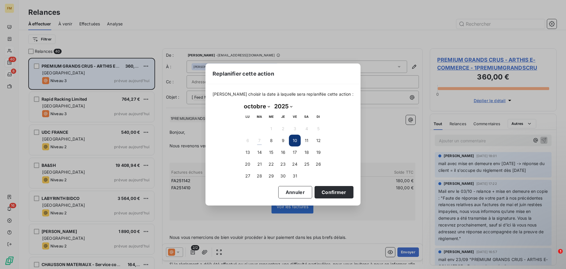
click at [296, 140] on button "10" at bounding box center [295, 141] width 12 height 12
click at [320, 193] on button "Confirmer" at bounding box center [334, 192] width 39 height 12
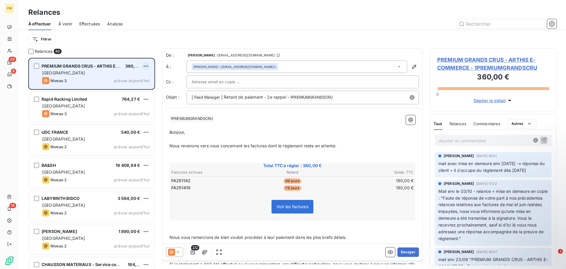
click at [144, 66] on html "FM 40 8 16 Relances À effectuer À venir Effectuées Analyse Filtrer Relances 40 …" at bounding box center [283, 134] width 566 height 269
click at [138, 79] on div "Replanifier cette action" at bounding box center [120, 77] width 53 height 9
select select "9"
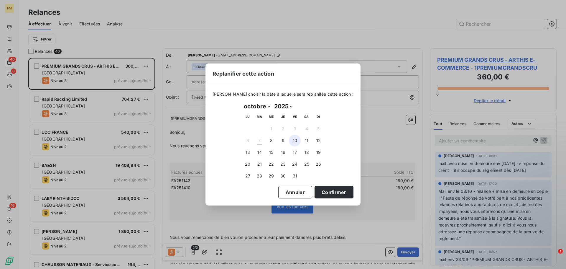
click at [296, 141] on button "10" at bounding box center [295, 141] width 12 height 12
click at [320, 194] on button "Confirmer" at bounding box center [334, 192] width 39 height 12
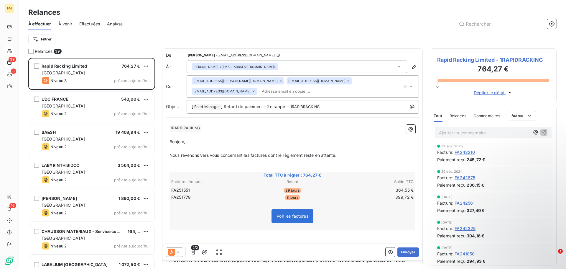
scroll to position [236, 0]
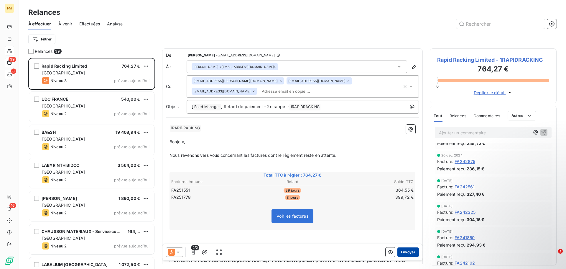
click at [408, 251] on button "Envoyer" at bounding box center [409, 251] width 22 height 9
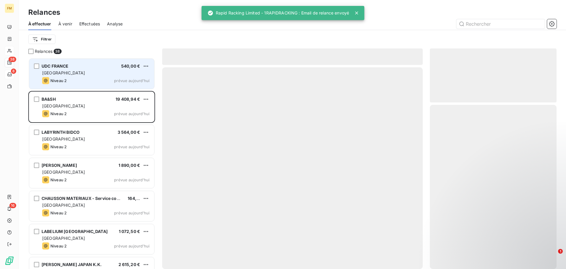
click at [102, 70] on div "[GEOGRAPHIC_DATA]" at bounding box center [95, 73] width 107 height 6
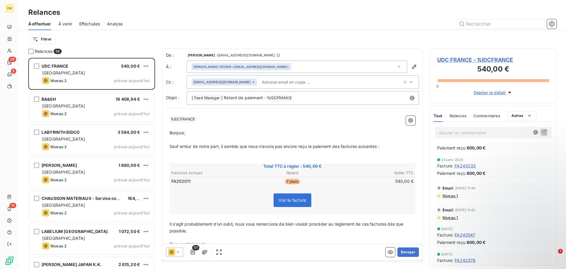
scroll to position [350, 0]
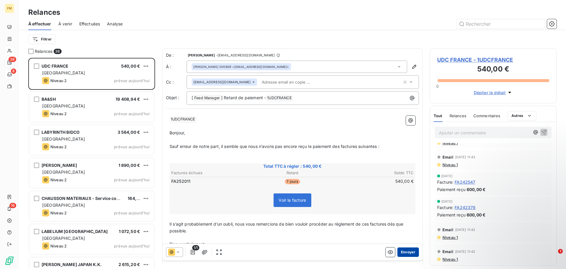
click at [403, 253] on button "Envoyer" at bounding box center [409, 251] width 22 height 9
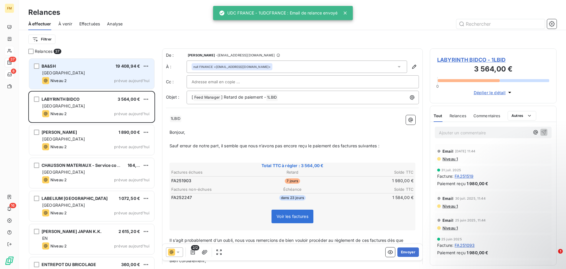
click at [85, 79] on div "Niveau 2 prévue aujourd’hui" at bounding box center [95, 80] width 107 height 7
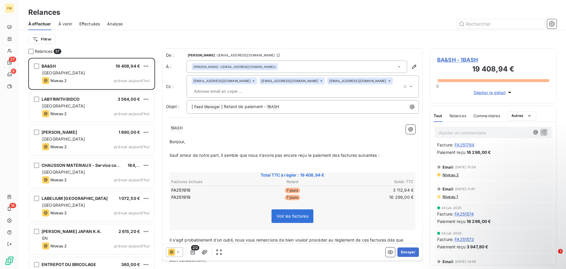
scroll to position [29, 0]
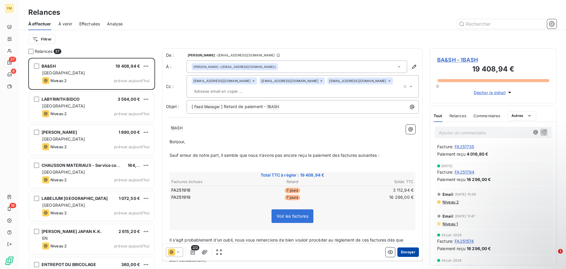
click at [404, 250] on button "Envoyer" at bounding box center [409, 251] width 22 height 9
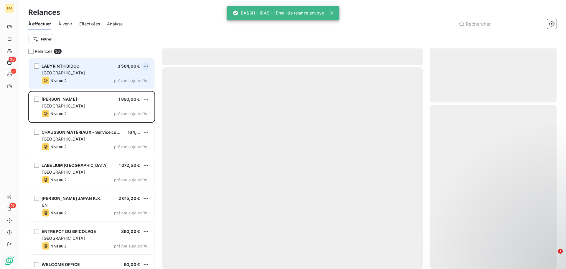
click at [145, 66] on html "FM 36 8 16 Relances À effectuer À venir Effectuées Analyse Filtrer Relances 36 …" at bounding box center [283, 134] width 566 height 269
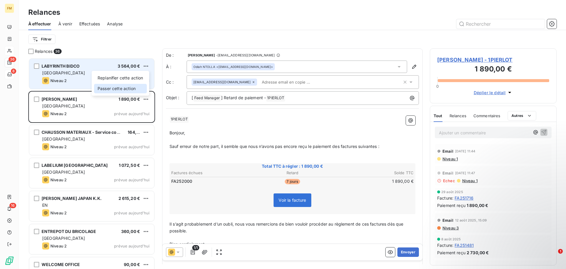
click at [129, 90] on div "Passer cette action" at bounding box center [120, 88] width 53 height 9
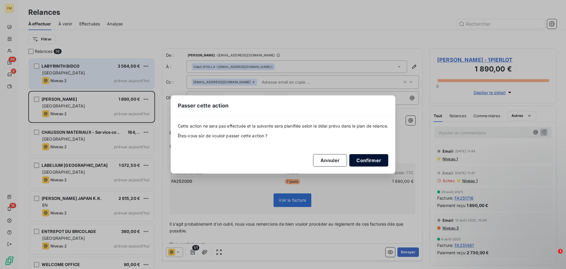
click at [365, 160] on button "Confirmer" at bounding box center [369, 160] width 39 height 12
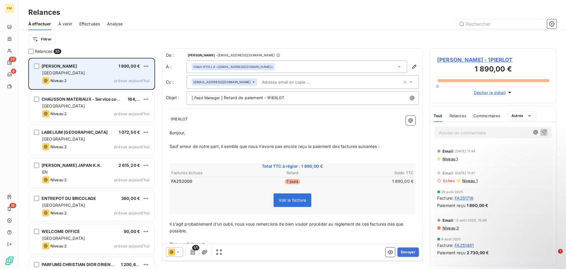
click at [91, 75] on div "[GEOGRAPHIC_DATA]" at bounding box center [95, 73] width 107 height 6
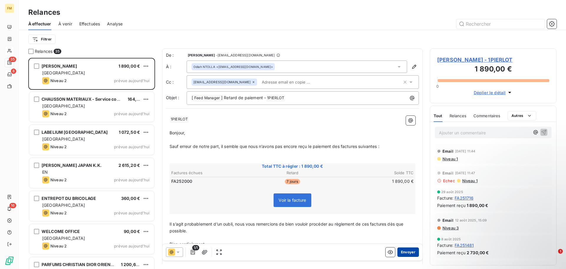
click at [405, 253] on button "Envoyer" at bounding box center [409, 251] width 22 height 9
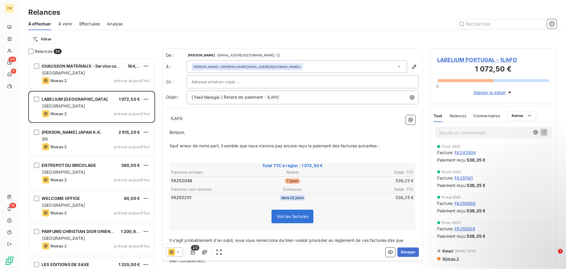
scroll to position [206, 0]
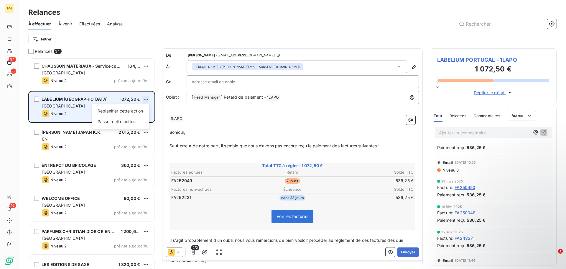
click at [147, 100] on html "FM 34 8 16 Relances À effectuer À venir Effectuées Analyse Filtrer Relances 34 …" at bounding box center [283, 134] width 566 height 269
click at [134, 123] on div "Passer cette action" at bounding box center [120, 121] width 53 height 9
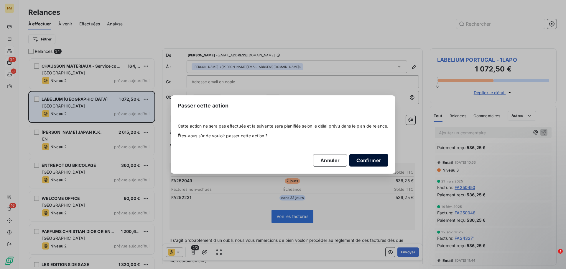
click at [371, 162] on button "Confirmer" at bounding box center [369, 160] width 39 height 12
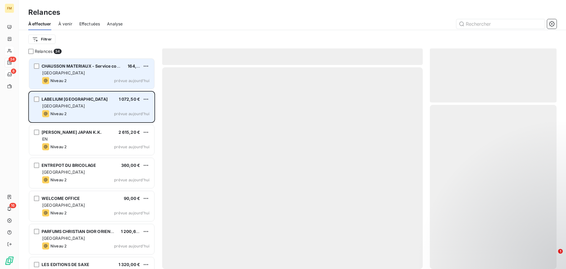
click at [90, 72] on div "[GEOGRAPHIC_DATA]" at bounding box center [95, 73] width 107 height 6
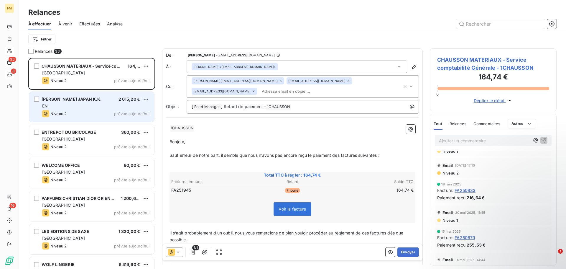
scroll to position [265, 0]
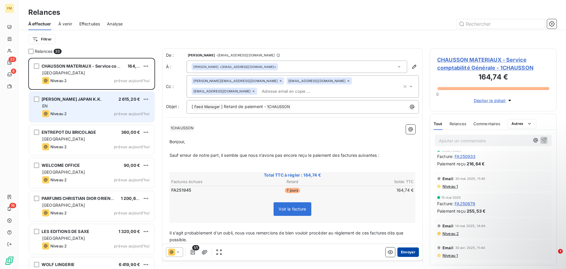
click at [407, 247] on button "Envoyer" at bounding box center [409, 251] width 22 height 9
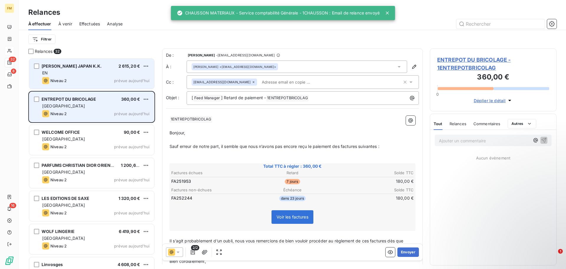
click at [109, 74] on div "EN" at bounding box center [95, 73] width 107 height 6
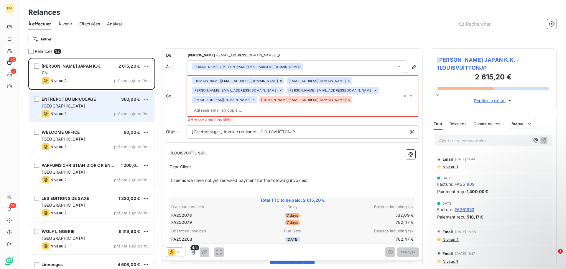
click at [351, 98] on icon at bounding box center [349, 100] width 4 height 4
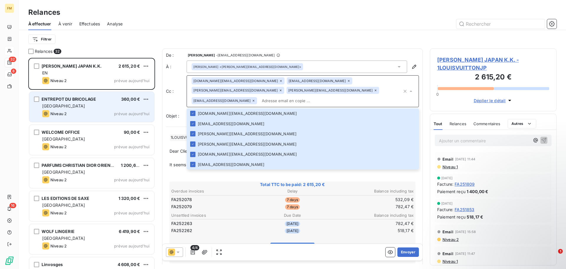
click at [380, 41] on div "Filtrer" at bounding box center [292, 39] width 529 height 11
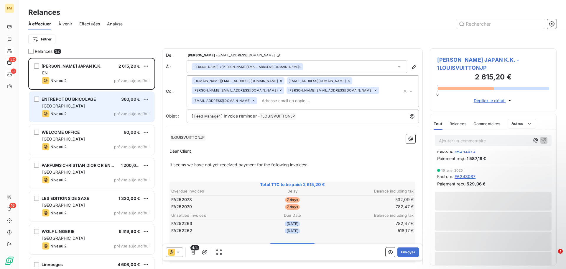
scroll to position [442, 0]
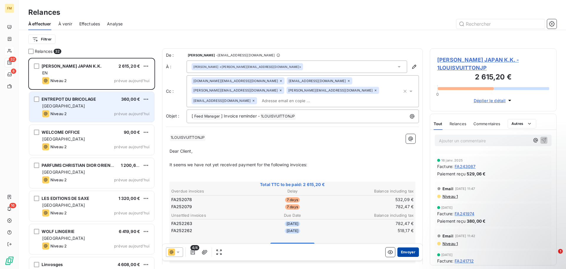
click at [400, 254] on button "Envoyer" at bounding box center [409, 251] width 22 height 9
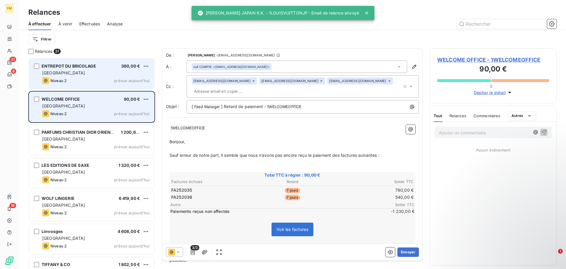
click at [97, 74] on div "[GEOGRAPHIC_DATA]" at bounding box center [95, 73] width 107 height 6
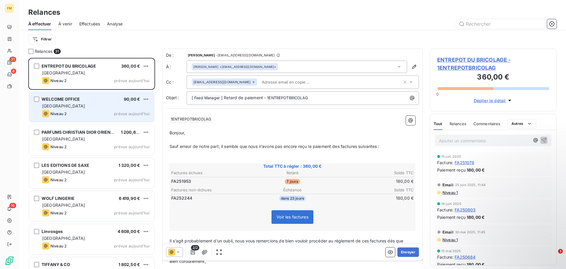
scroll to position [295, 0]
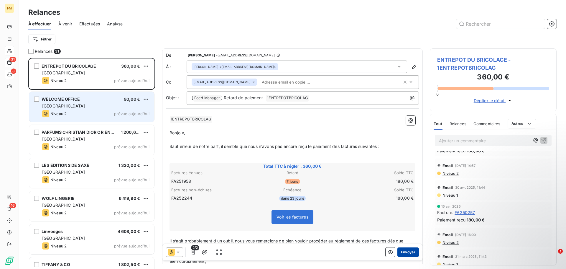
click at [406, 254] on button "Envoyer" at bounding box center [409, 251] width 22 height 9
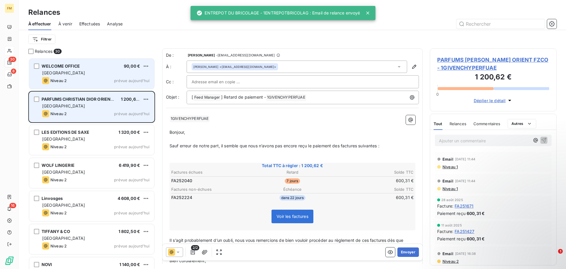
click at [84, 79] on div "Niveau 2 prévue aujourd’hui" at bounding box center [95, 80] width 107 height 7
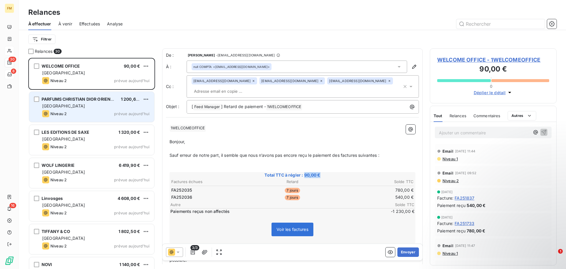
drag, startPoint x: 302, startPoint y: 175, endPoint x: 318, endPoint y: 175, distance: 16.2
click at [318, 175] on span "Total TTC à régler : 90,00 €" at bounding box center [293, 175] width 244 height 6
drag, startPoint x: 323, startPoint y: 176, endPoint x: 306, endPoint y: 176, distance: 17.1
click at [306, 176] on span "Total TTC à régler : 90,00 €" at bounding box center [293, 175] width 244 height 6
click at [322, 176] on span "Total TTC à régler : 90,00 €" at bounding box center [293, 175] width 244 height 6
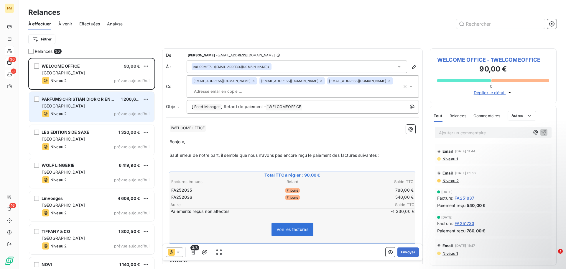
click at [394, 193] on td "780,00 €" at bounding box center [374, 190] width 81 height 6
click at [91, 109] on div "PARFUMS [PERSON_NAME] ORIENT FZCO 1 200,62 € FRANCE Niveau 2 prévue [DATE]" at bounding box center [91, 107] width 125 height 30
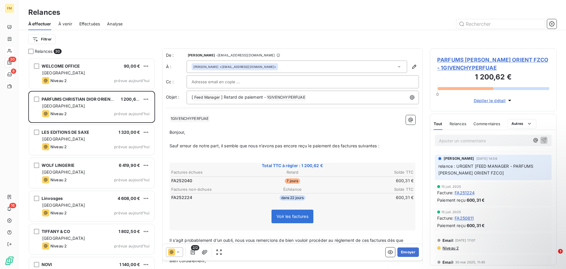
scroll to position [118, 0]
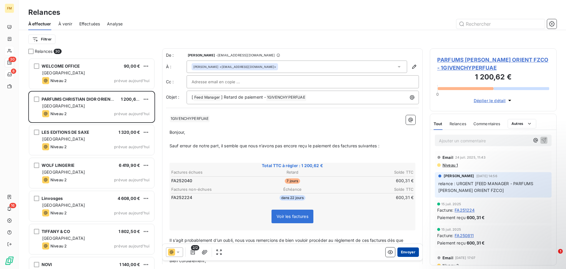
click at [410, 253] on button "Envoyer" at bounding box center [409, 251] width 22 height 9
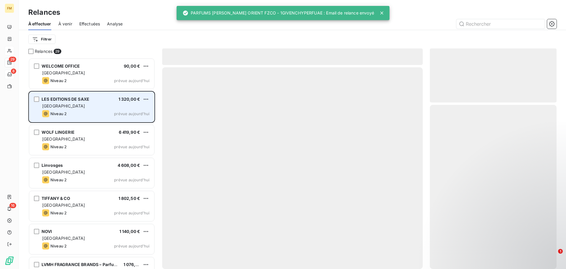
click at [93, 108] on div "[GEOGRAPHIC_DATA]" at bounding box center [95, 106] width 107 height 6
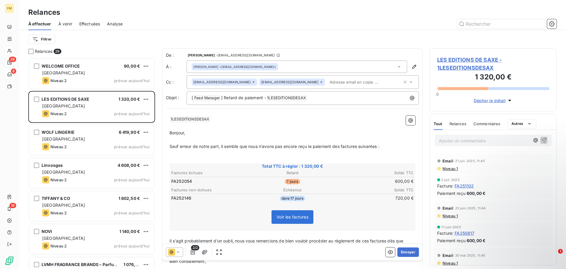
scroll to position [123, 0]
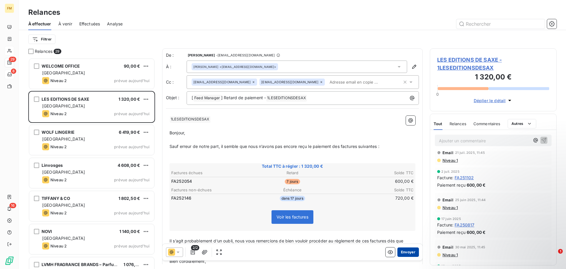
click at [405, 250] on button "Envoyer" at bounding box center [409, 251] width 22 height 9
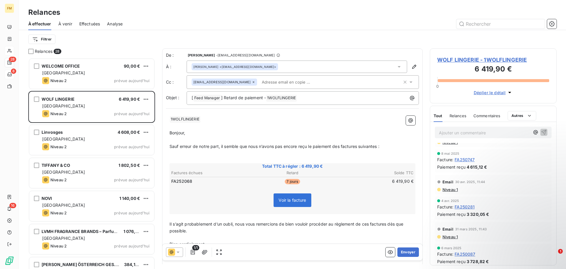
scroll to position [295, 0]
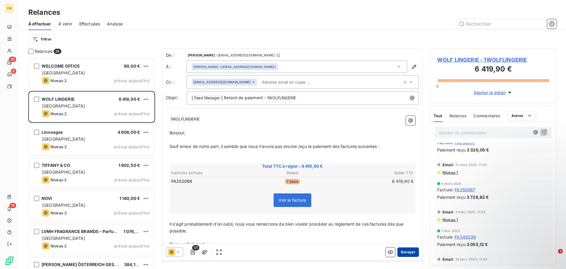
click at [402, 250] on button "Envoyer" at bounding box center [409, 251] width 22 height 9
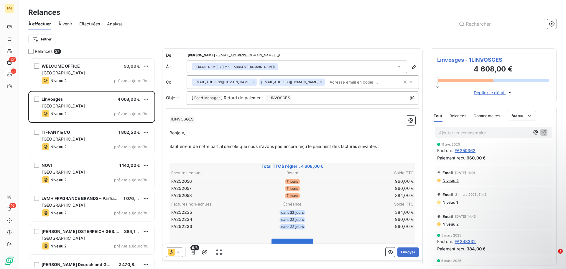
scroll to position [501, 0]
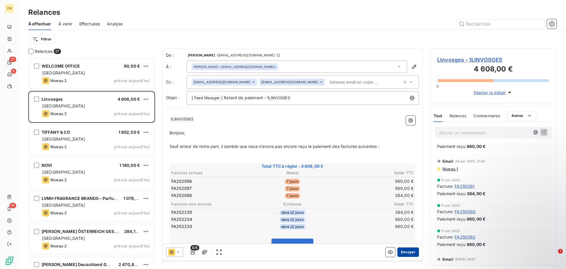
click at [405, 253] on button "Envoyer" at bounding box center [409, 251] width 22 height 9
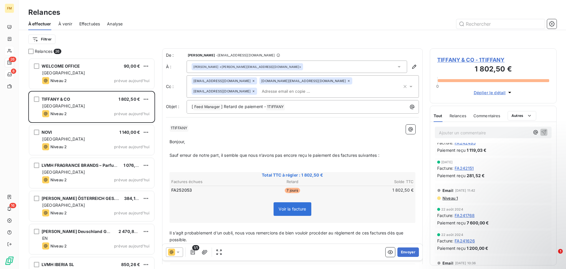
scroll to position [649, 0]
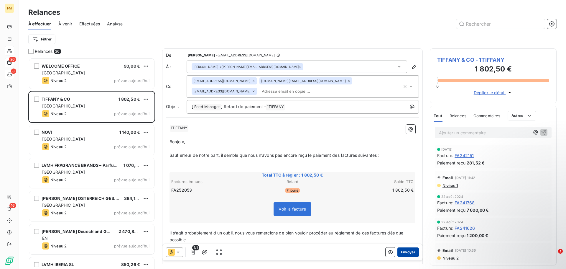
click at [404, 253] on button "Envoyer" at bounding box center [409, 251] width 22 height 9
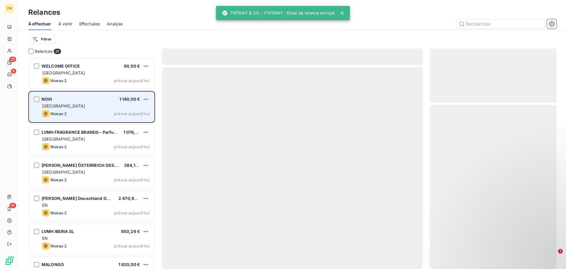
click at [88, 105] on div "[GEOGRAPHIC_DATA]" at bounding box center [95, 106] width 107 height 6
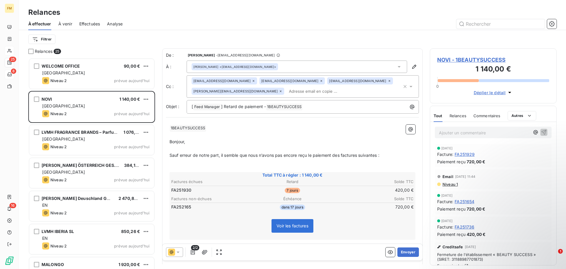
click at [416, 254] on div "2/2 Envoyer" at bounding box center [293, 252] width 260 height 17
click at [405, 252] on button "Envoyer" at bounding box center [409, 251] width 22 height 9
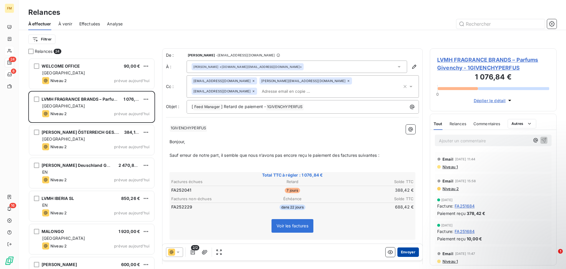
click at [408, 250] on button "Envoyer" at bounding box center [409, 251] width 22 height 9
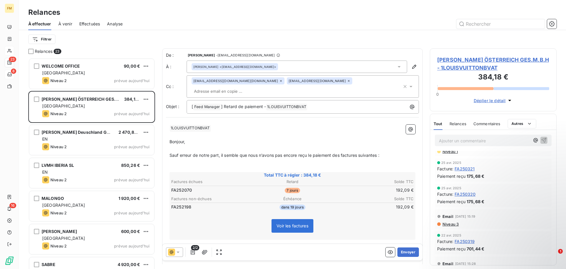
scroll to position [351, 0]
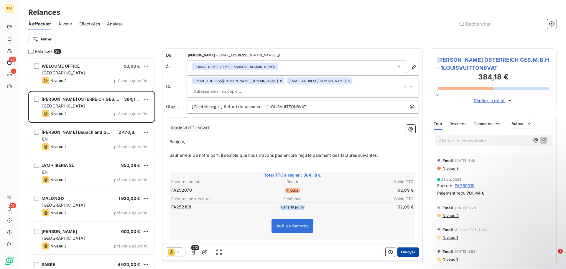
click at [404, 253] on button "Envoyer" at bounding box center [409, 251] width 22 height 9
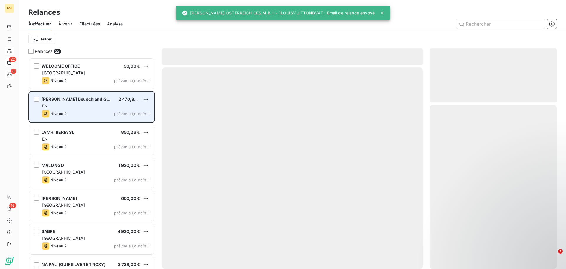
click at [81, 112] on div "Niveau 2 prévue aujourd’hui" at bounding box center [95, 113] width 107 height 7
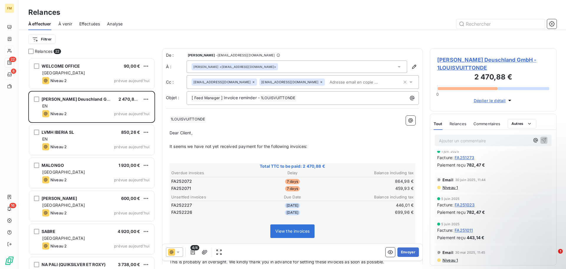
scroll to position [206, 0]
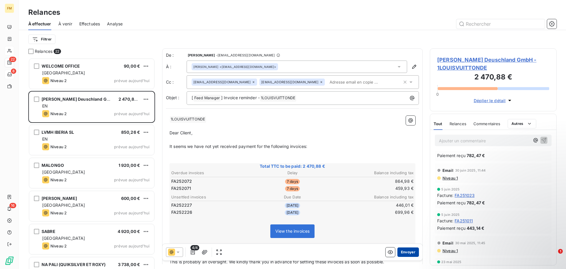
click at [405, 251] on button "Envoyer" at bounding box center [409, 251] width 22 height 9
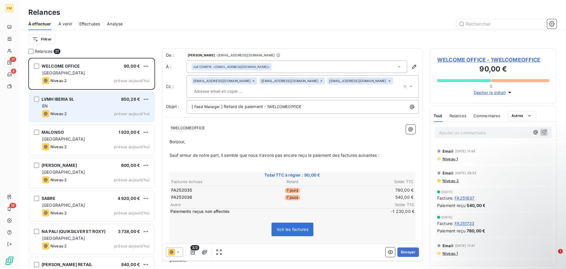
click at [108, 111] on div "Niveau 2 prévue aujourd’hui" at bounding box center [95, 113] width 107 height 7
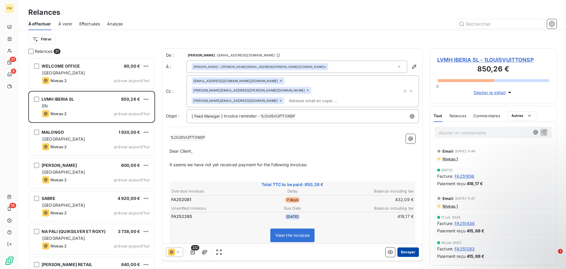
click at [408, 253] on button "Envoyer" at bounding box center [409, 251] width 22 height 9
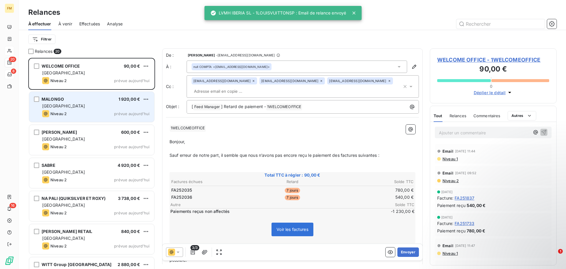
click at [102, 106] on div "[GEOGRAPHIC_DATA]" at bounding box center [95, 106] width 107 height 6
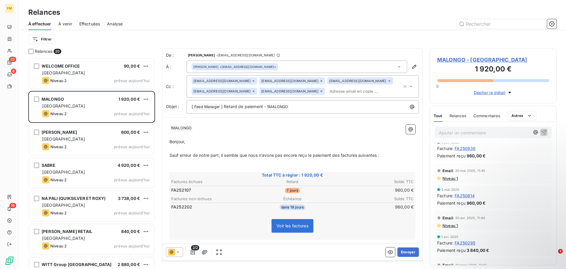
scroll to position [236, 0]
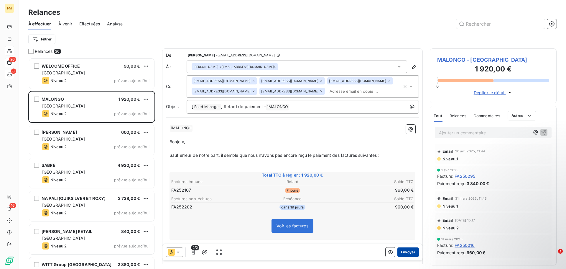
click at [407, 248] on button "Envoyer" at bounding box center [409, 251] width 22 height 9
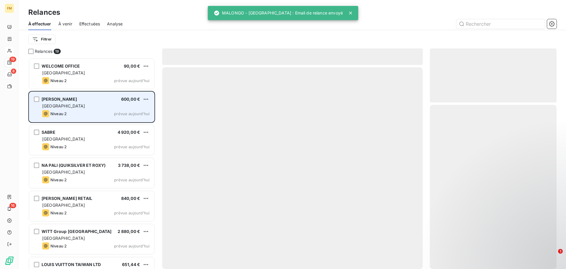
click at [105, 111] on div "Niveau 2 prévue aujourd’hui" at bounding box center [95, 113] width 107 height 7
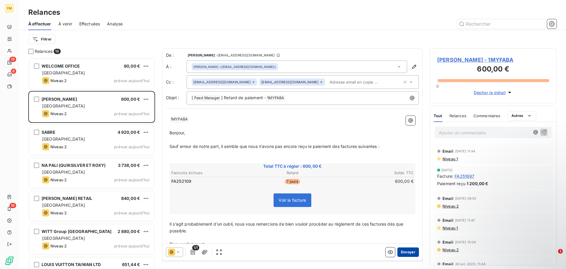
click at [412, 250] on button "Envoyer" at bounding box center [409, 251] width 22 height 9
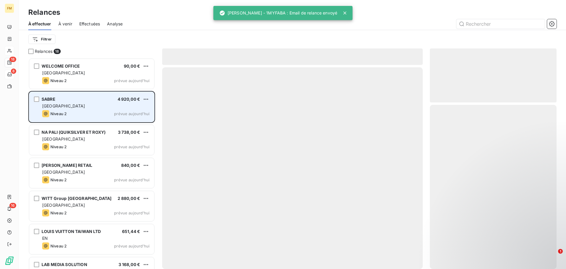
click at [97, 110] on div "Niveau 2 prévue aujourd’hui" at bounding box center [95, 113] width 107 height 7
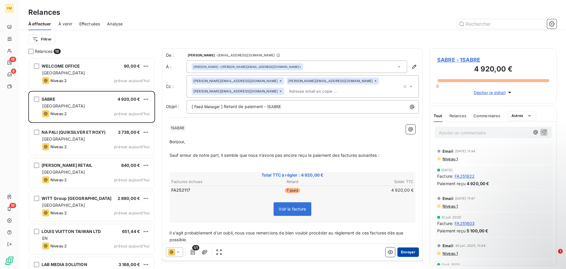
click at [407, 252] on button "Envoyer" at bounding box center [409, 251] width 22 height 9
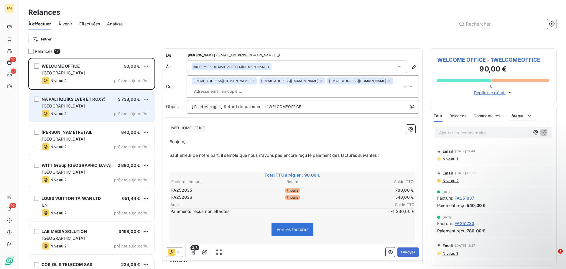
click at [89, 119] on div "NA PALI (QUIKSILVER ET ROXY) 3 738,00 € FRANCE Niveau 2 prévue [DATE]" at bounding box center [91, 107] width 125 height 30
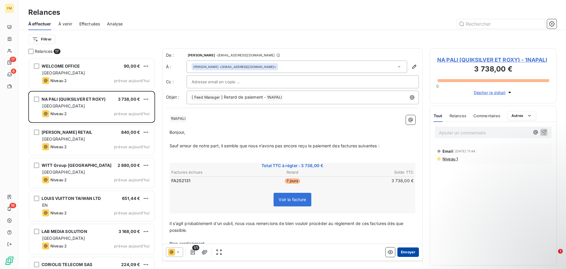
click at [409, 251] on button "Envoyer" at bounding box center [409, 251] width 22 height 9
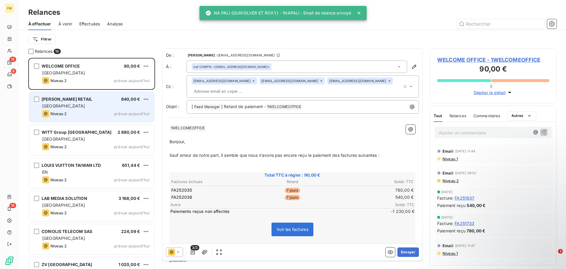
click at [99, 116] on div "Niveau 2 prévue aujourd’hui" at bounding box center [95, 113] width 107 height 7
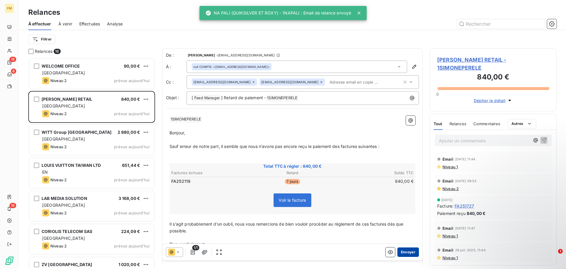
click at [405, 253] on button "Envoyer" at bounding box center [409, 251] width 22 height 9
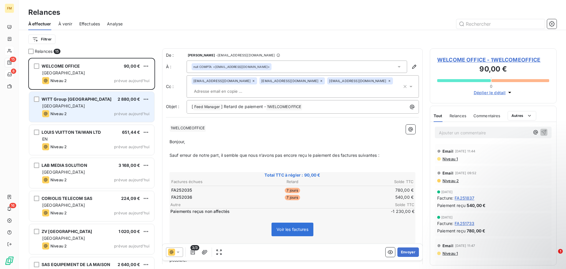
click at [97, 109] on div "WITT Group France 2 880,00 € FRANCE Niveau 2 prévue [DATE]" at bounding box center [91, 107] width 125 height 30
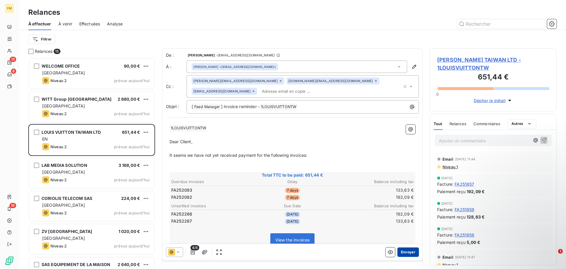
click at [405, 251] on button "Envoyer" at bounding box center [409, 251] width 22 height 9
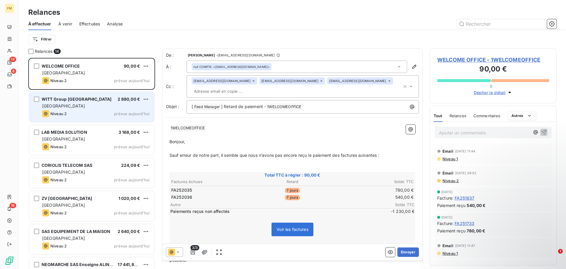
click at [81, 105] on div "[GEOGRAPHIC_DATA]" at bounding box center [95, 106] width 107 height 6
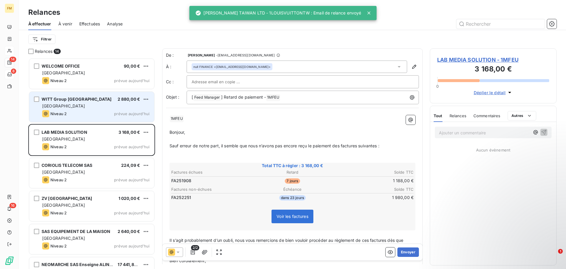
click at [76, 108] on div "[GEOGRAPHIC_DATA]" at bounding box center [95, 106] width 107 height 6
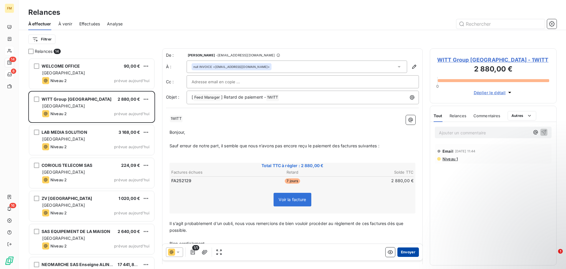
click at [403, 252] on button "Envoyer" at bounding box center [409, 251] width 22 height 9
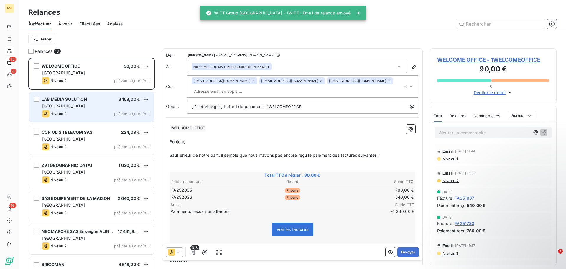
click at [81, 109] on div "[GEOGRAPHIC_DATA]" at bounding box center [95, 106] width 107 height 6
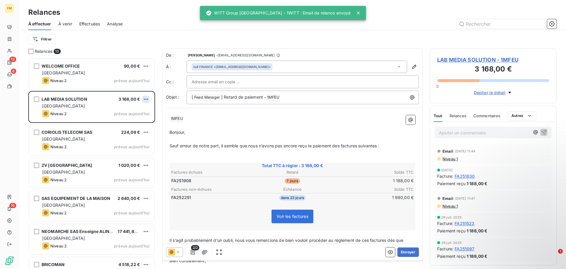
click at [144, 102] on html "FM 13 8 16 Relances À effectuer À venir Effectuées Analyse Filtrer Relances 13 …" at bounding box center [283, 134] width 566 height 269
click at [125, 124] on div "Passer cette action" at bounding box center [120, 121] width 53 height 9
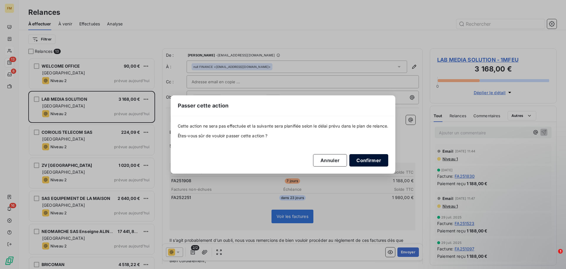
click at [381, 156] on button "Confirmer" at bounding box center [369, 160] width 39 height 12
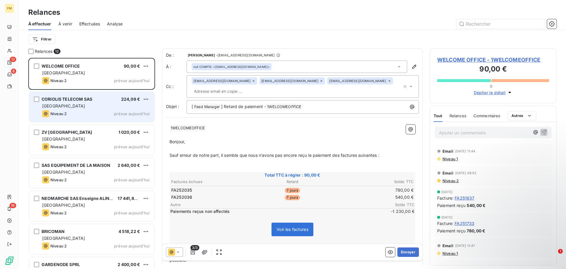
click at [117, 115] on span "prévue aujourd’hui" at bounding box center [131, 113] width 35 height 5
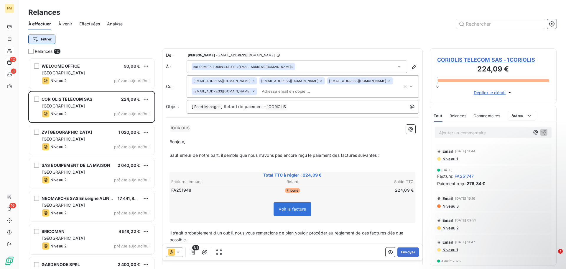
click at [43, 38] on html "FM 12 8 16 Relances À effectuer À venir Effectuées Analyse Filtrer Relances 12 …" at bounding box center [283, 134] width 566 height 269
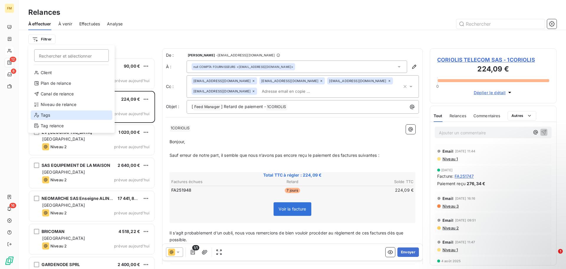
click at [53, 115] on div "Tags" at bounding box center [72, 114] width 82 height 9
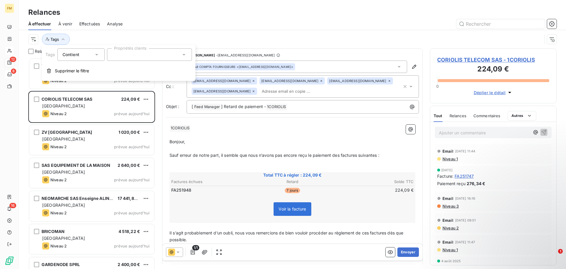
click at [132, 55] on div at bounding box center [149, 54] width 85 height 12
type input "in"
click at [135, 68] on span "INTERCO" at bounding box center [128, 69] width 14 height 4
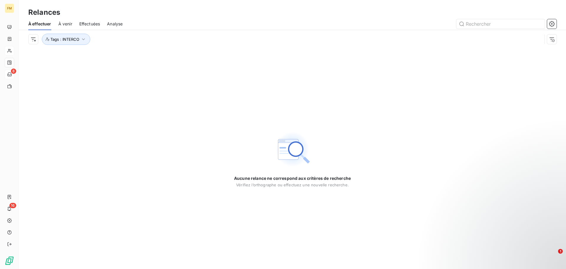
click at [127, 120] on div "Aucune relance ne correspond aux critères de recherche [PERSON_NAME] l’orthogra…" at bounding box center [292, 158] width 547 height 220
click at [73, 39] on span "Tags : INTERCO" at bounding box center [64, 39] width 29 height 5
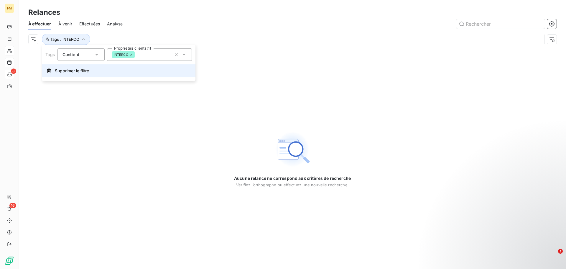
click at [70, 73] on span "Supprimer le filtre" at bounding box center [72, 71] width 34 height 6
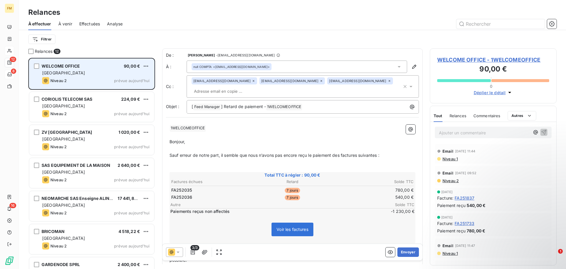
scroll to position [206, 122]
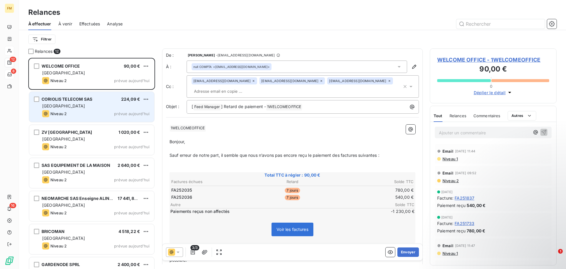
click at [73, 106] on div "[GEOGRAPHIC_DATA]" at bounding box center [95, 106] width 107 height 6
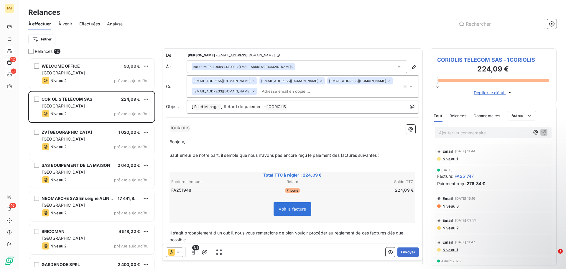
click at [407, 260] on p "﻿" at bounding box center [293, 259] width 246 height 7
click at [406, 253] on button "Envoyer" at bounding box center [409, 251] width 22 height 9
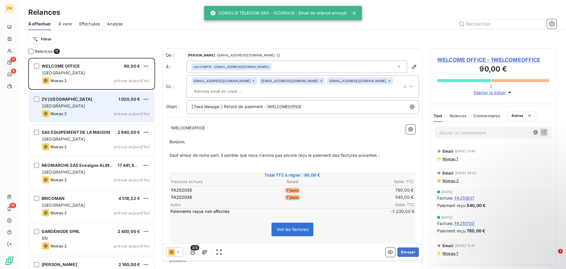
click at [84, 115] on div "Niveau 2 prévue aujourd’hui" at bounding box center [95, 113] width 107 height 7
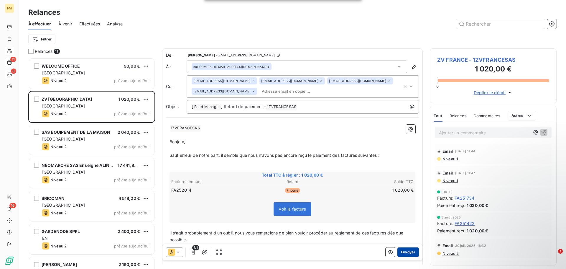
click at [407, 254] on button "Envoyer" at bounding box center [409, 251] width 22 height 9
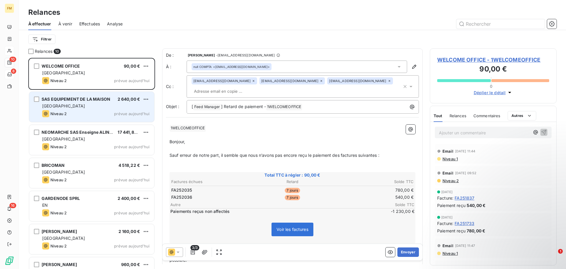
click at [86, 105] on div "[GEOGRAPHIC_DATA]" at bounding box center [95, 106] width 107 height 6
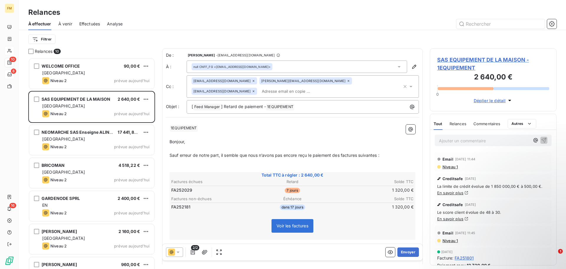
click at [455, 193] on link "En savoir plus" at bounding box center [450, 192] width 26 height 5
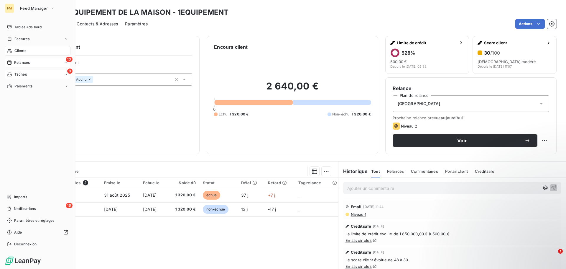
click at [21, 65] on span "Relances" at bounding box center [22, 62] width 16 height 5
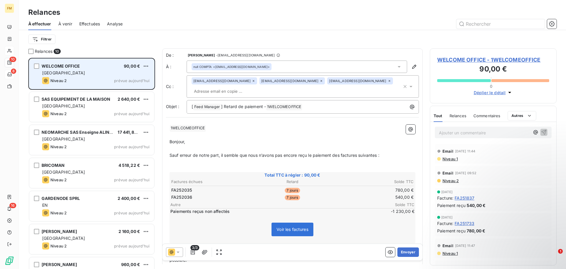
scroll to position [206, 122]
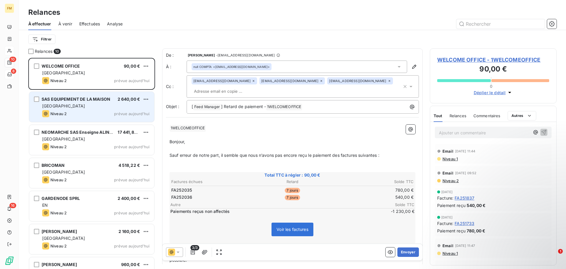
click at [104, 101] on span "SAS EQUIPEMENT DE LA MAISON" at bounding box center [76, 98] width 69 height 5
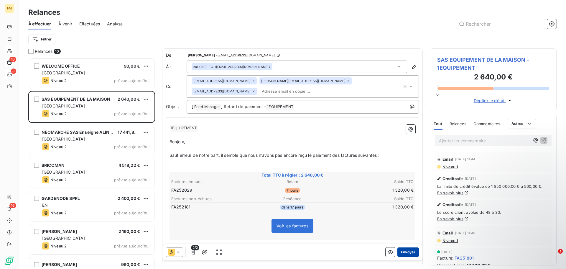
click at [402, 252] on button "Envoyer" at bounding box center [409, 251] width 22 height 9
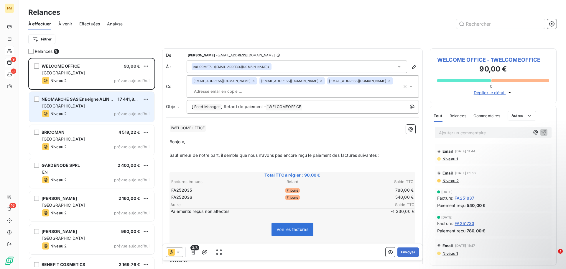
click at [109, 109] on div "NEOMARCHE SAS Enseigne ALINEA 17 441,86 € FRANCE Niveau 2 prévue [DATE]" at bounding box center [91, 107] width 125 height 30
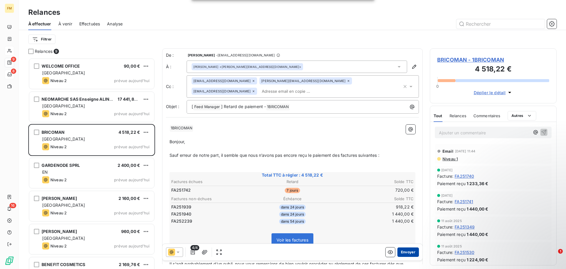
click at [406, 253] on button "Envoyer" at bounding box center [409, 251] width 22 height 9
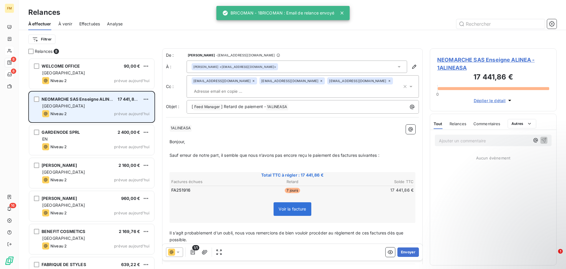
click at [96, 117] on div "NEOMARCHE SAS Enseigne ALINEA 17 441,86 € FRANCE Niveau 2 prévue [DATE]" at bounding box center [91, 107] width 125 height 30
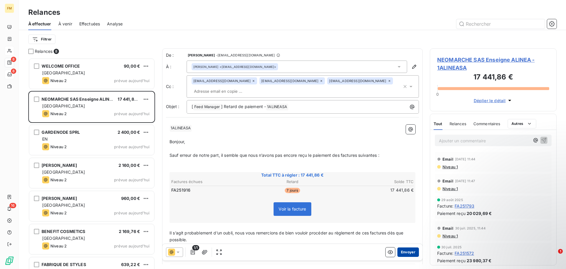
click at [407, 252] on button "Envoyer" at bounding box center [409, 251] width 22 height 9
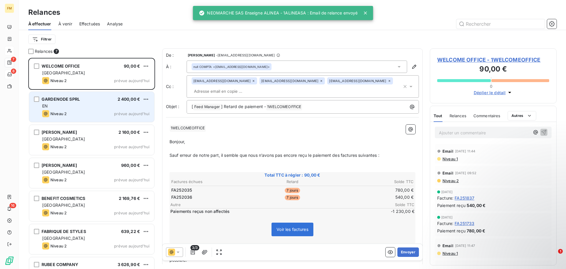
click at [101, 111] on div "Niveau 2 prévue aujourd’hui" at bounding box center [95, 113] width 107 height 7
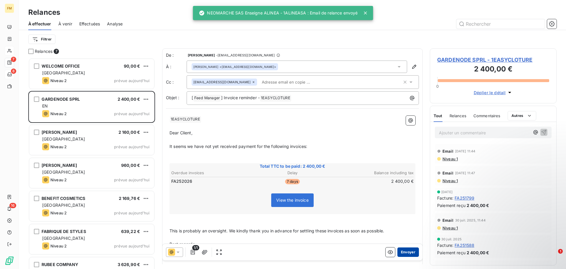
click at [406, 254] on button "Envoyer" at bounding box center [409, 251] width 22 height 9
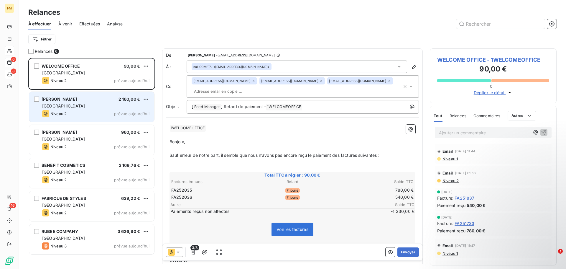
click at [68, 109] on div "[PERSON_NAME] 2 160,00 € FRANCE Niveau 2 prévue [DATE]" at bounding box center [91, 107] width 125 height 30
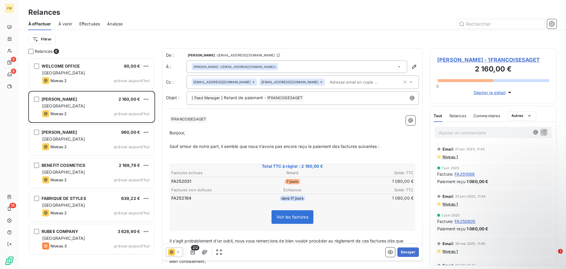
scroll to position [177, 0]
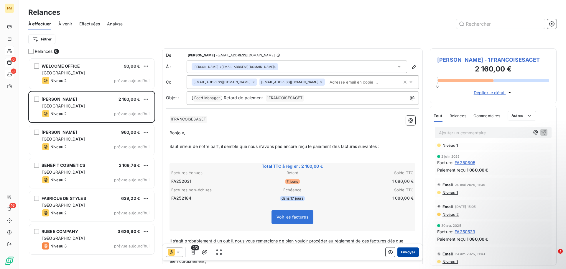
click at [402, 249] on button "Envoyer" at bounding box center [409, 251] width 22 height 9
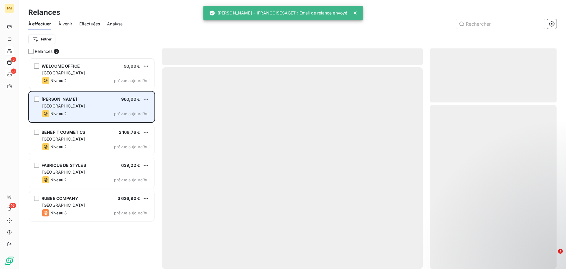
click at [94, 112] on div "Niveau 2 prévue aujourd’hui" at bounding box center [95, 113] width 107 height 7
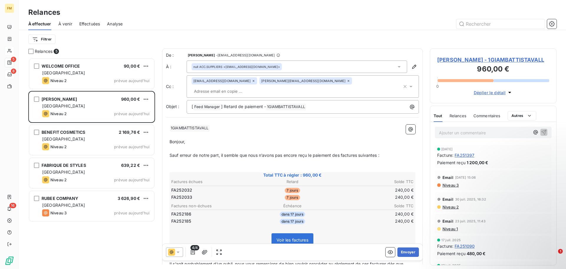
scroll to position [206, 0]
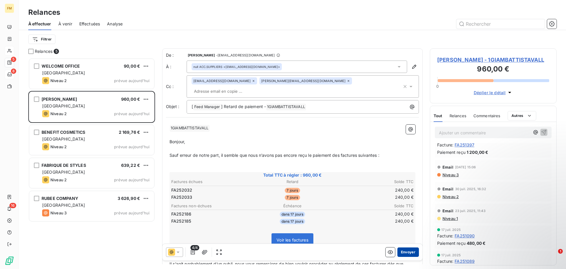
click at [401, 251] on button "Envoyer" at bounding box center [409, 251] width 22 height 9
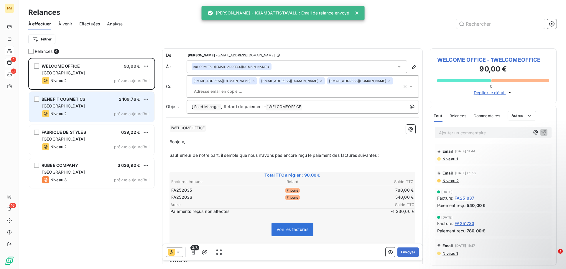
click at [59, 115] on span "Niveau 2" at bounding box center [58, 113] width 16 height 5
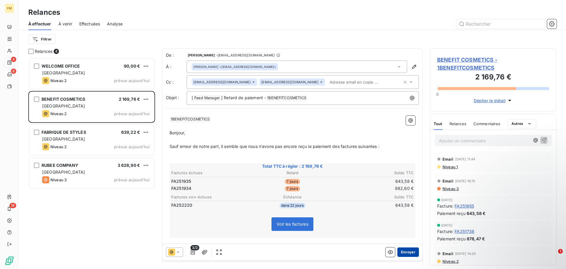
click at [404, 253] on button "Envoyer" at bounding box center [409, 251] width 22 height 9
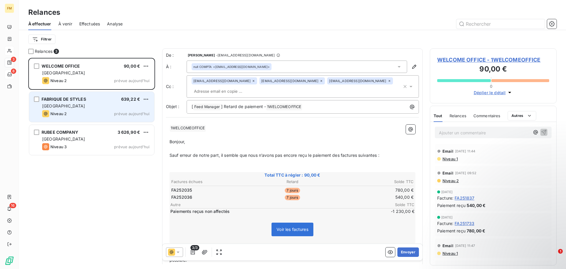
click at [77, 110] on div "FABRIQUE DE STYLES 639,22 € FRANCE Niveau 2 prévue [DATE]" at bounding box center [91, 107] width 125 height 30
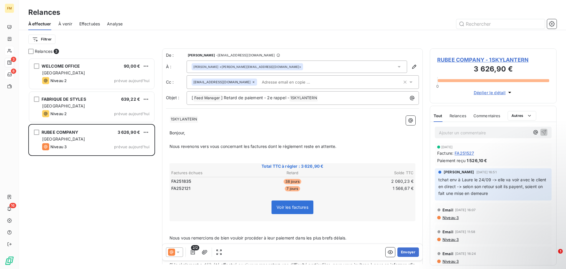
scroll to position [118, 0]
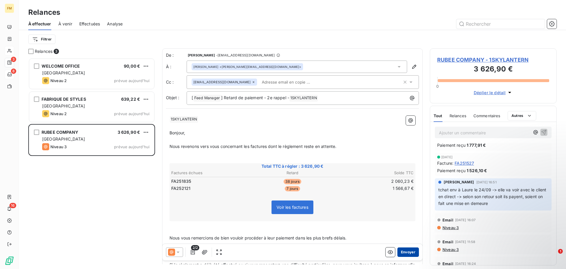
click at [400, 255] on button "Envoyer" at bounding box center [409, 251] width 22 height 9
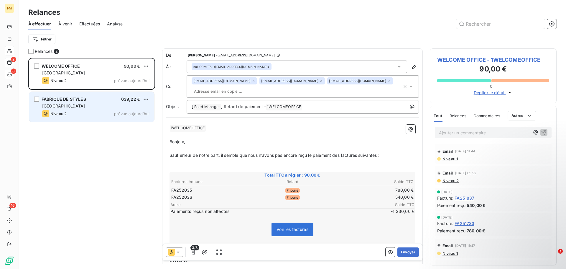
click at [83, 103] on div "FABRIQUE DE STYLES 639,22 € FRANCE Niveau 2 prévue [DATE]" at bounding box center [91, 107] width 125 height 30
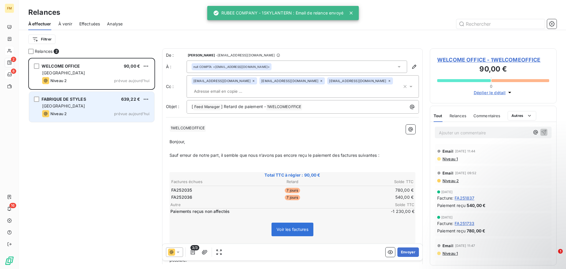
click at [62, 111] on div "Niveau 2" at bounding box center [54, 113] width 24 height 7
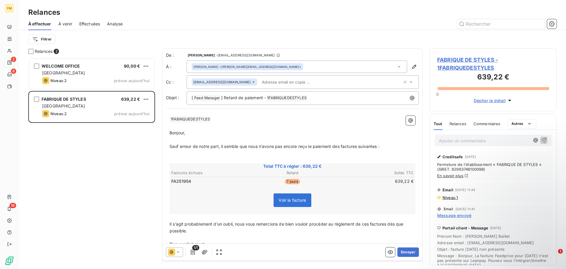
click at [403, 237] on p "﻿" at bounding box center [293, 237] width 246 height 7
click at [403, 254] on button "Envoyer" at bounding box center [409, 251] width 22 height 9
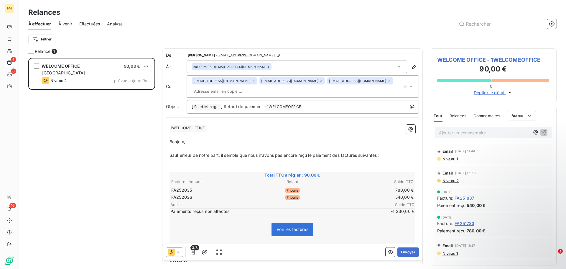
scroll to position [206, 122]
